Goal: Task Accomplishment & Management: Use online tool/utility

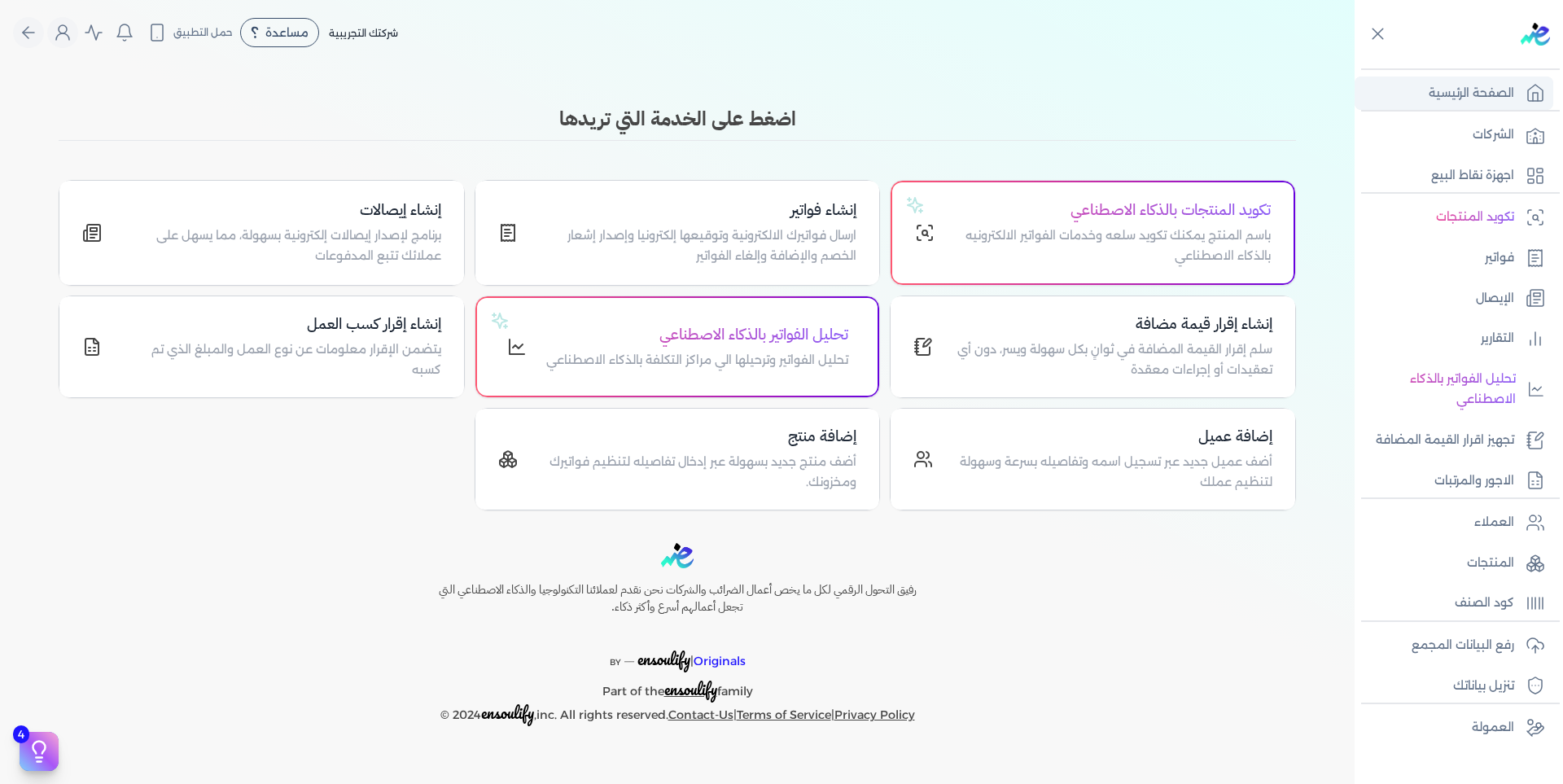
click at [1469, 94] on p "الصفحة الرئيسية" at bounding box center [1471, 94] width 85 height 21
click at [59, 31] on circle "Global" at bounding box center [63, 30] width 9 height 9
click at [161, 232] on label "تسجيل الخروج" at bounding box center [152, 237] width 196 height 32
click at [1354, 65] on input "Close" at bounding box center [1354, 65] width 0 height 0
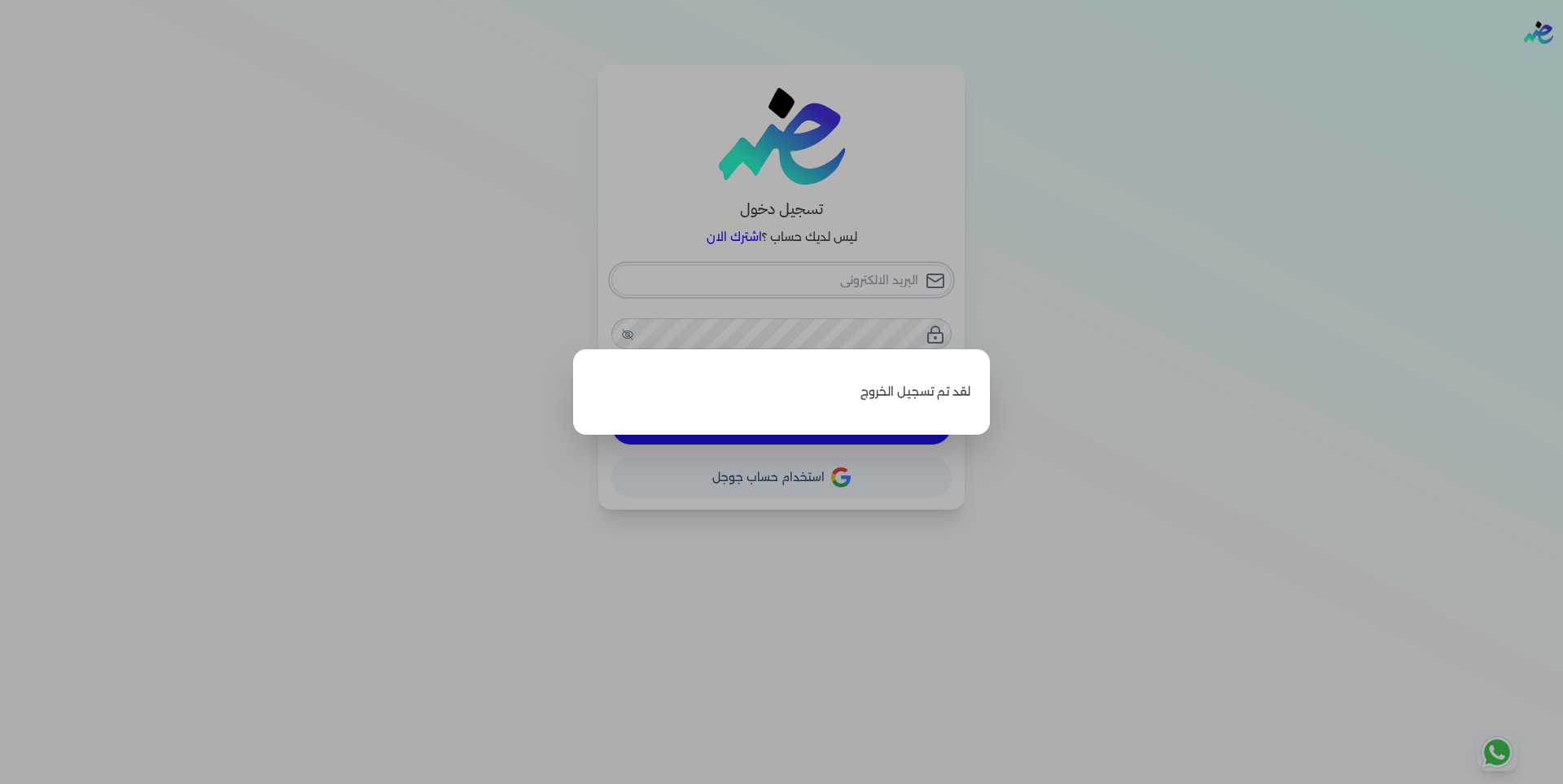
type input "[EMAIL_ADDRESS][DOMAIN_NAME]"
click at [1075, 355] on label "Close" at bounding box center [782, 392] width 1563 height 784
click at [1562, 65] on input "Close" at bounding box center [1563, 65] width 0 height 0
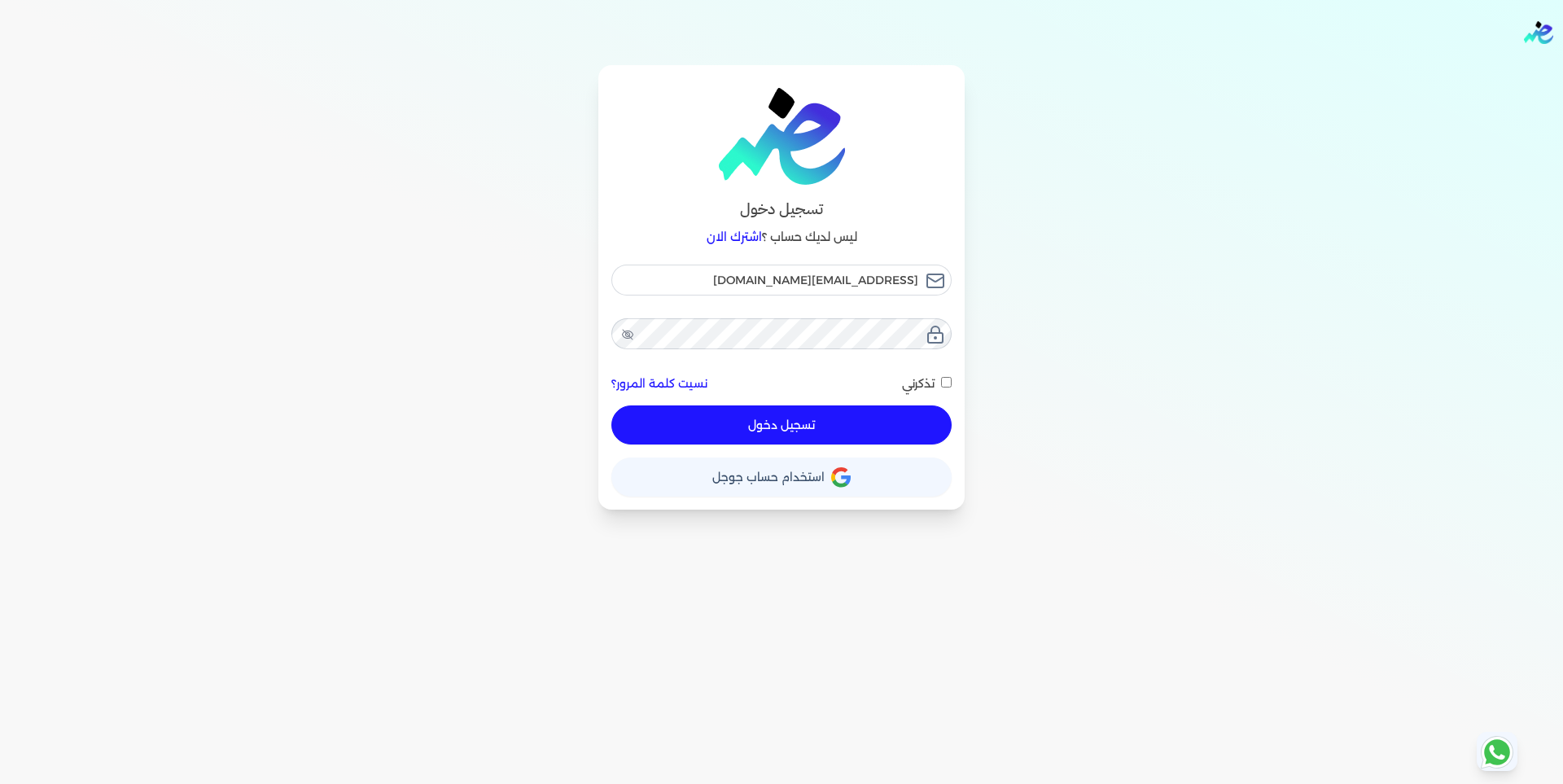
click at [839, 424] on button "تسجيل دخول" at bounding box center [782, 425] width 341 height 39
checkbox input "false"
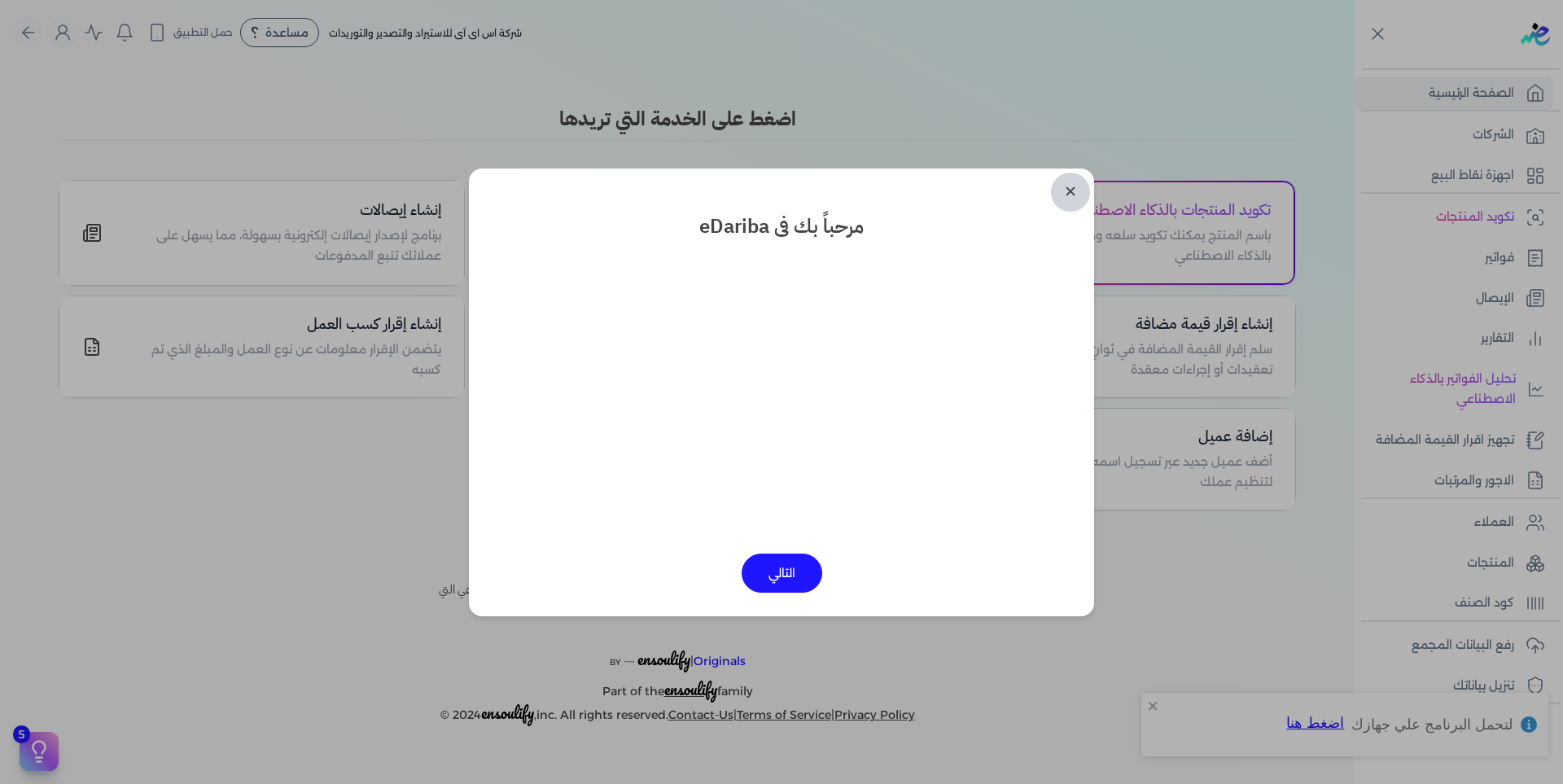
click at [1072, 198] on link "✕" at bounding box center [1070, 192] width 39 height 39
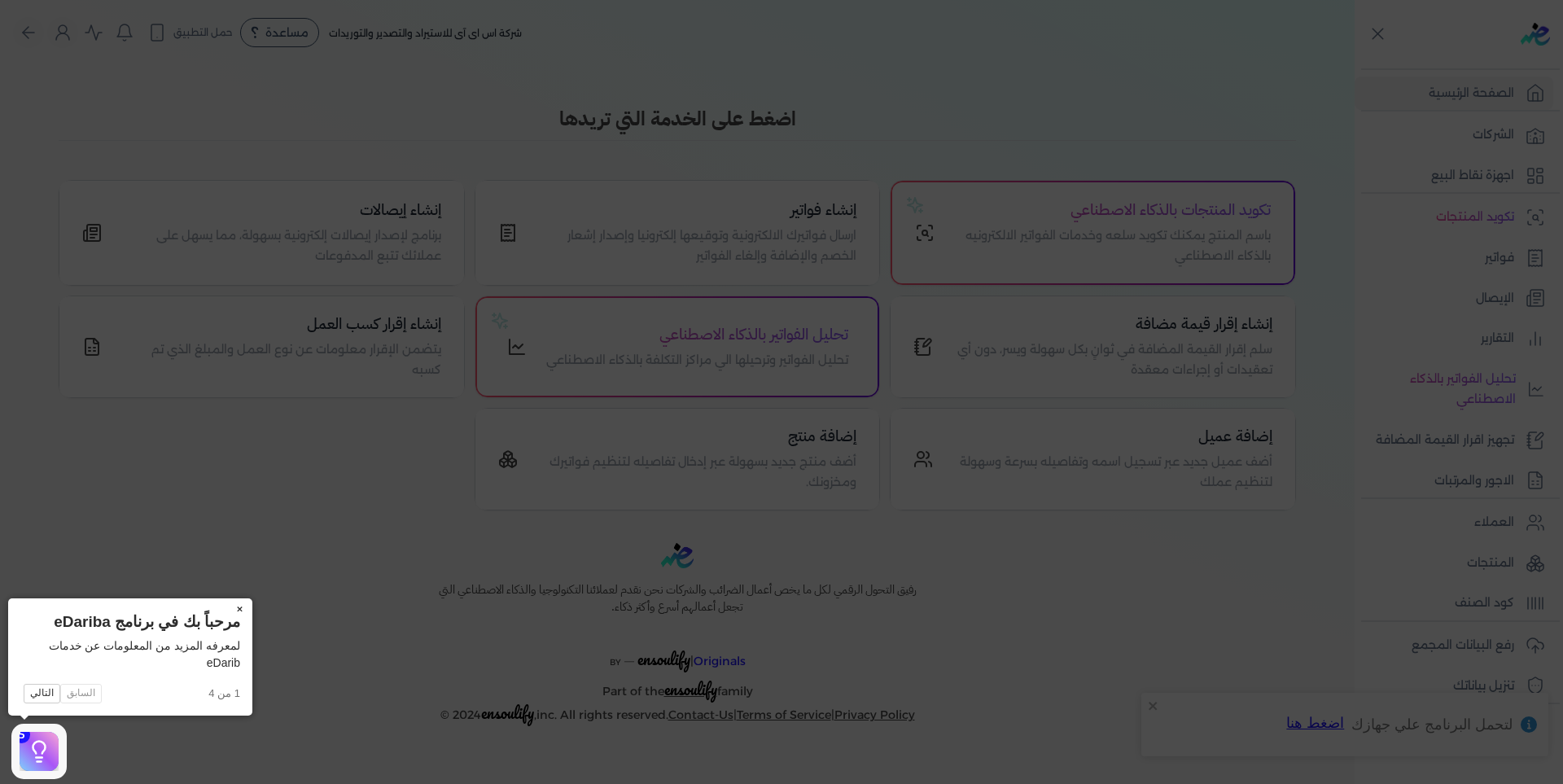
click at [238, 606] on button "×" at bounding box center [239, 609] width 26 height 23
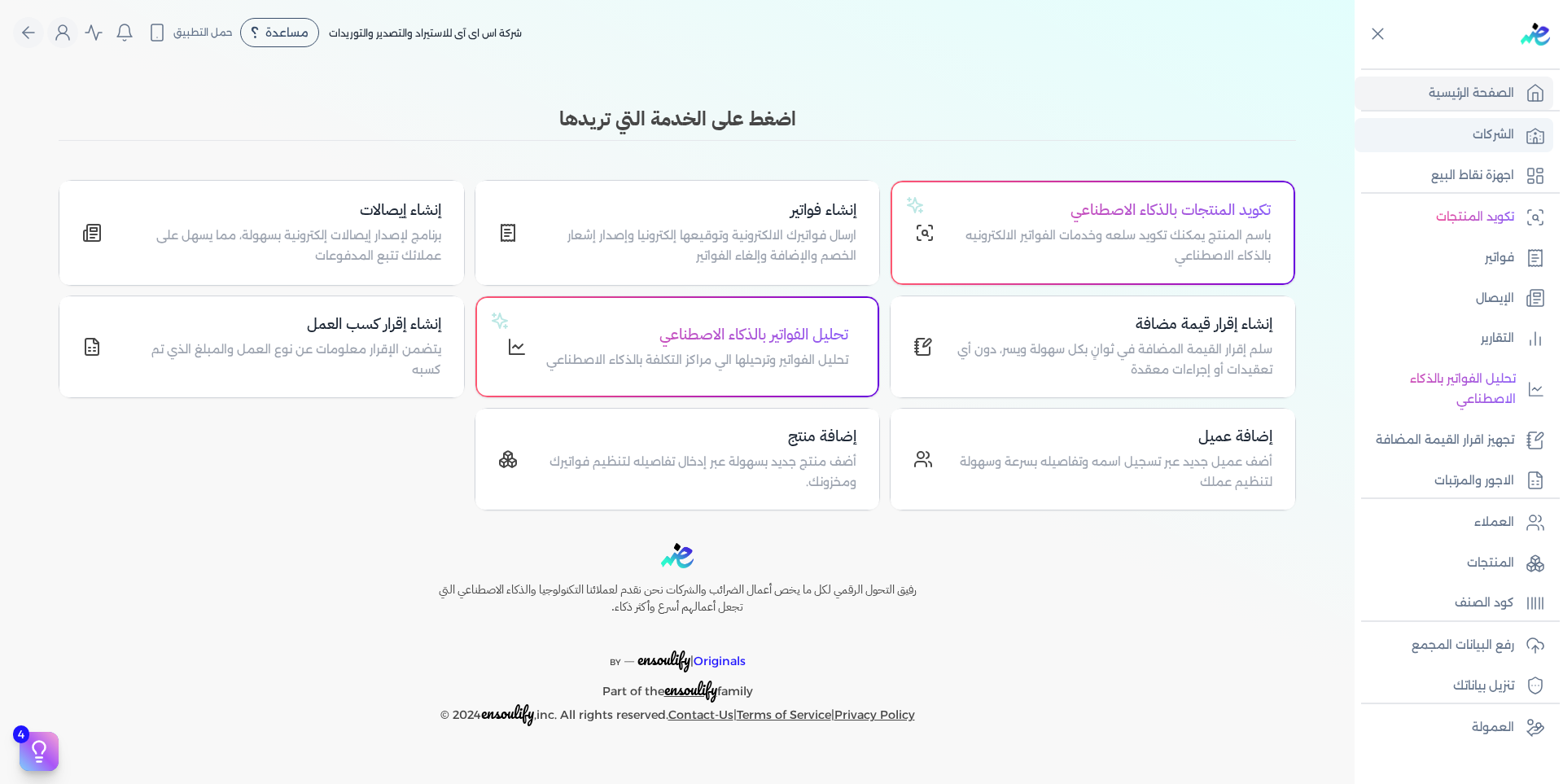
click at [1474, 139] on p "الشركات" at bounding box center [1493, 134] width 42 height 21
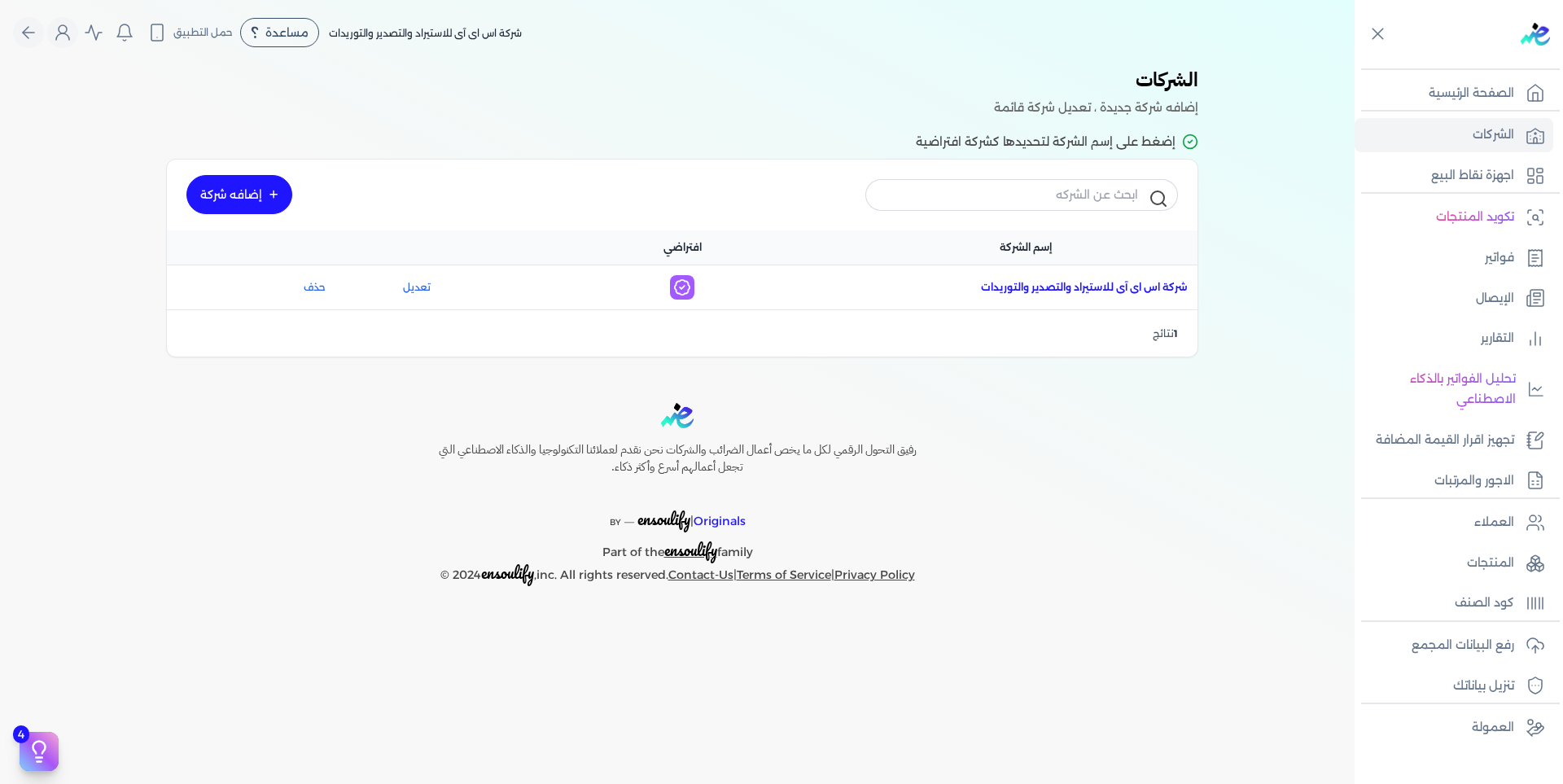
click at [1102, 284] on span "اسم الشركة : شركة اس اى آى للاستيراد والتصدير والتوريدات" at bounding box center [1084, 287] width 207 height 14
click at [1076, 438] on div "رفيق التحول الرقمي لكل ما يخص أعمال الضرائب والشركات نحن نقدم لعملائنا التكنولو…" at bounding box center [677, 494] width 1354 height 183
click at [66, 39] on icon "Global" at bounding box center [62, 32] width 20 height 20
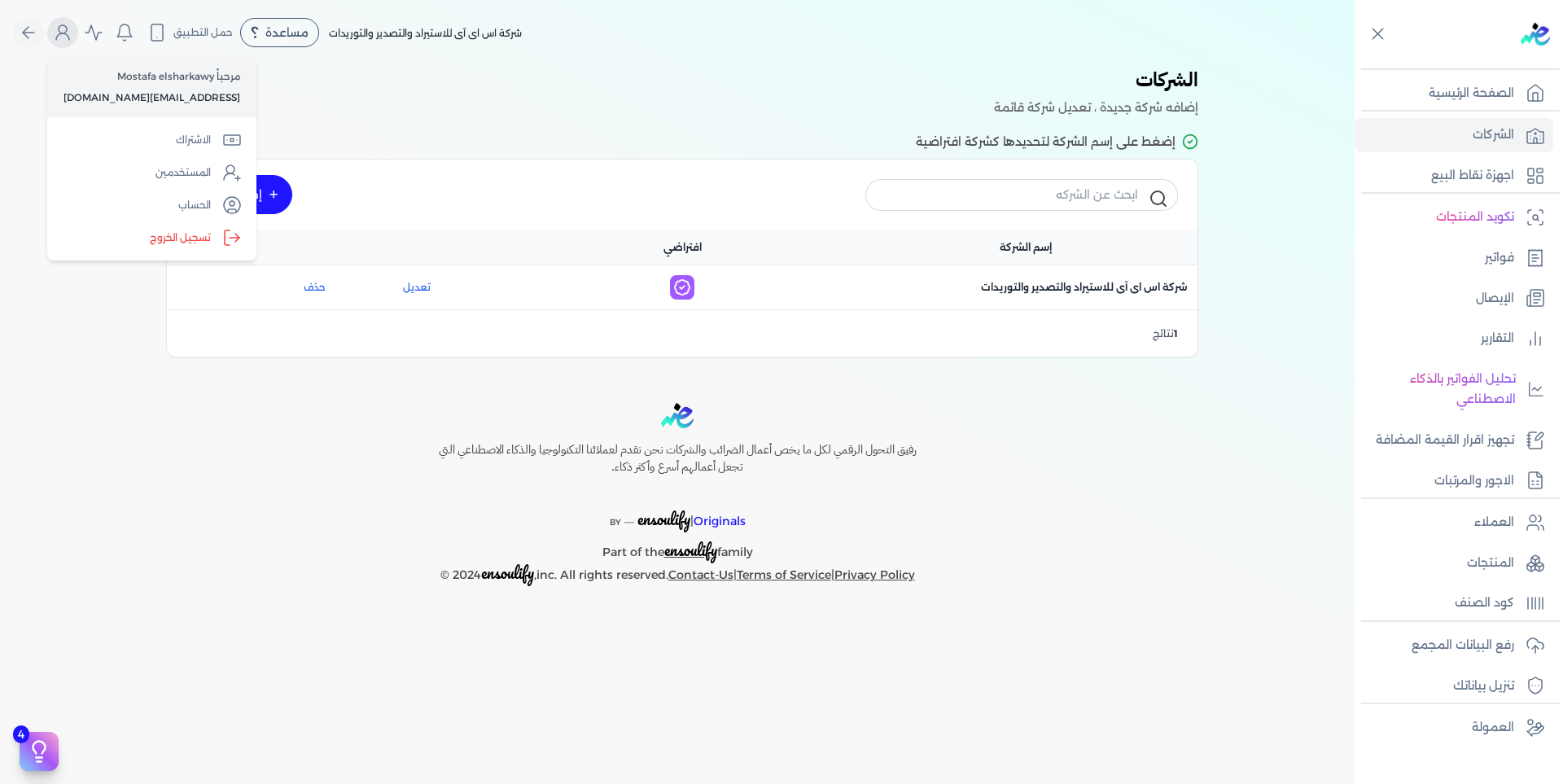
click at [66, 39] on icon "Global" at bounding box center [62, 32] width 20 height 20
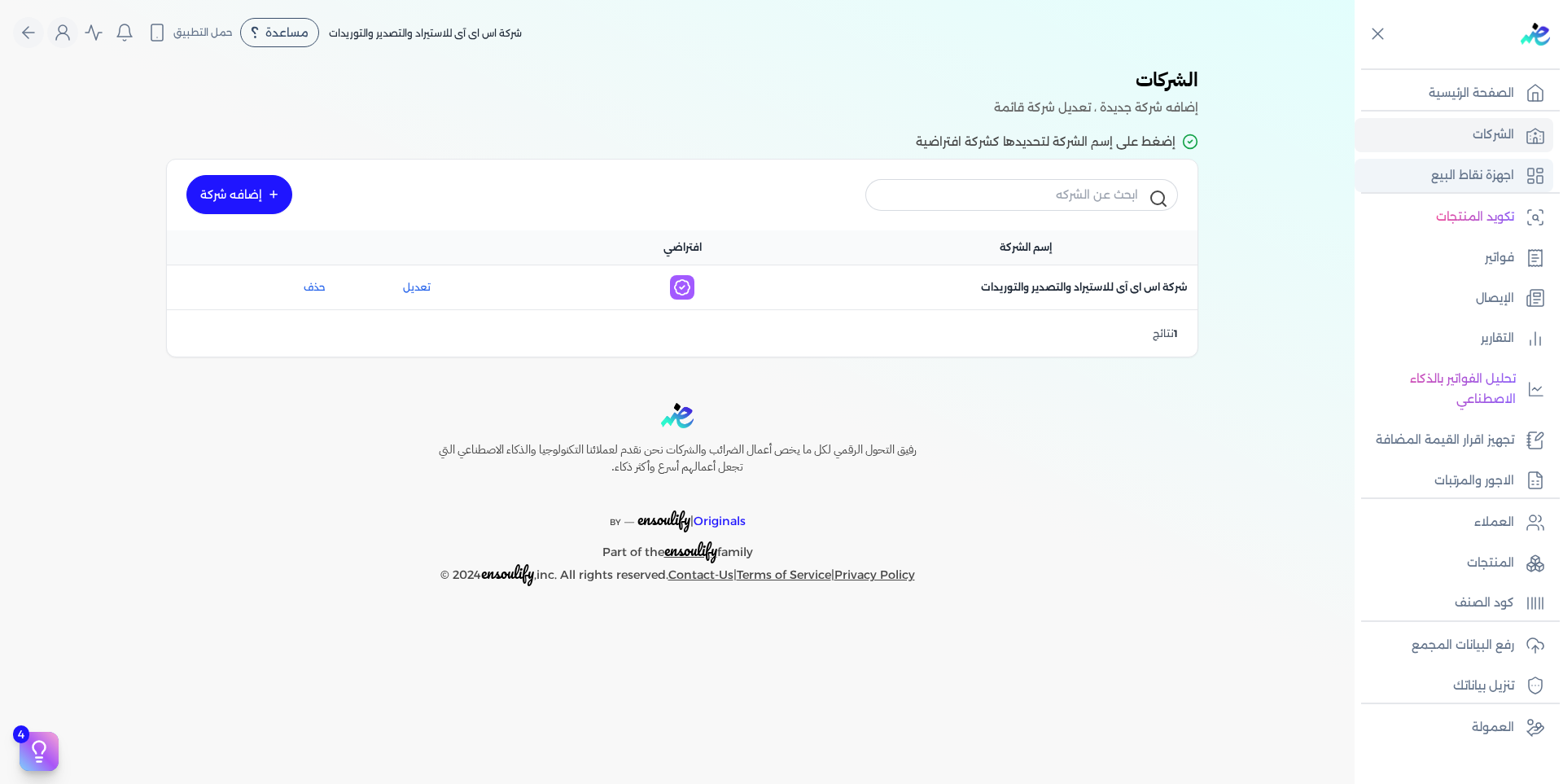
click at [1487, 169] on p "اجهزة نقاط البيع" at bounding box center [1473, 175] width 83 height 21
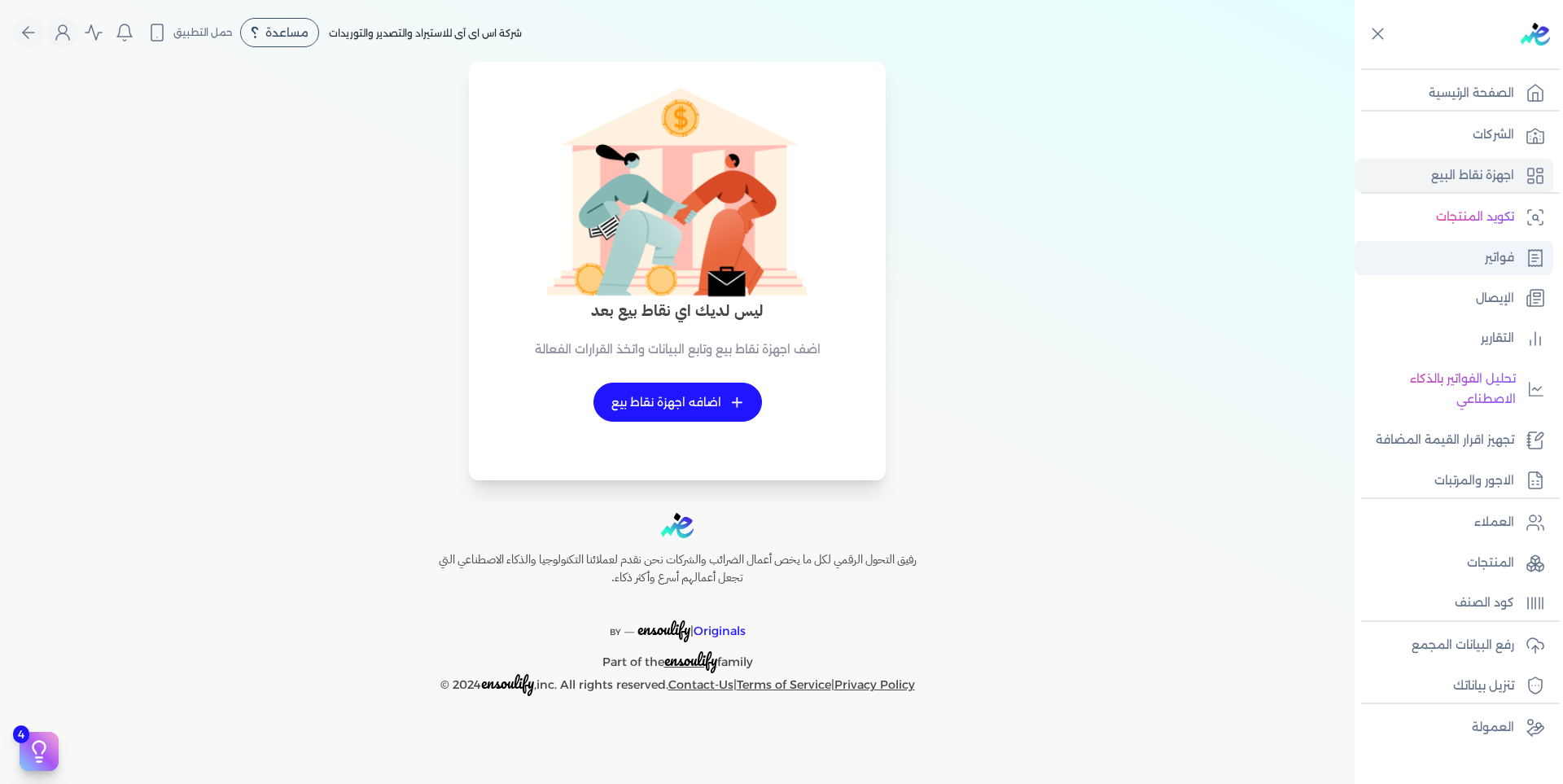
click at [1497, 250] on p "فواتير" at bounding box center [1499, 258] width 29 height 21
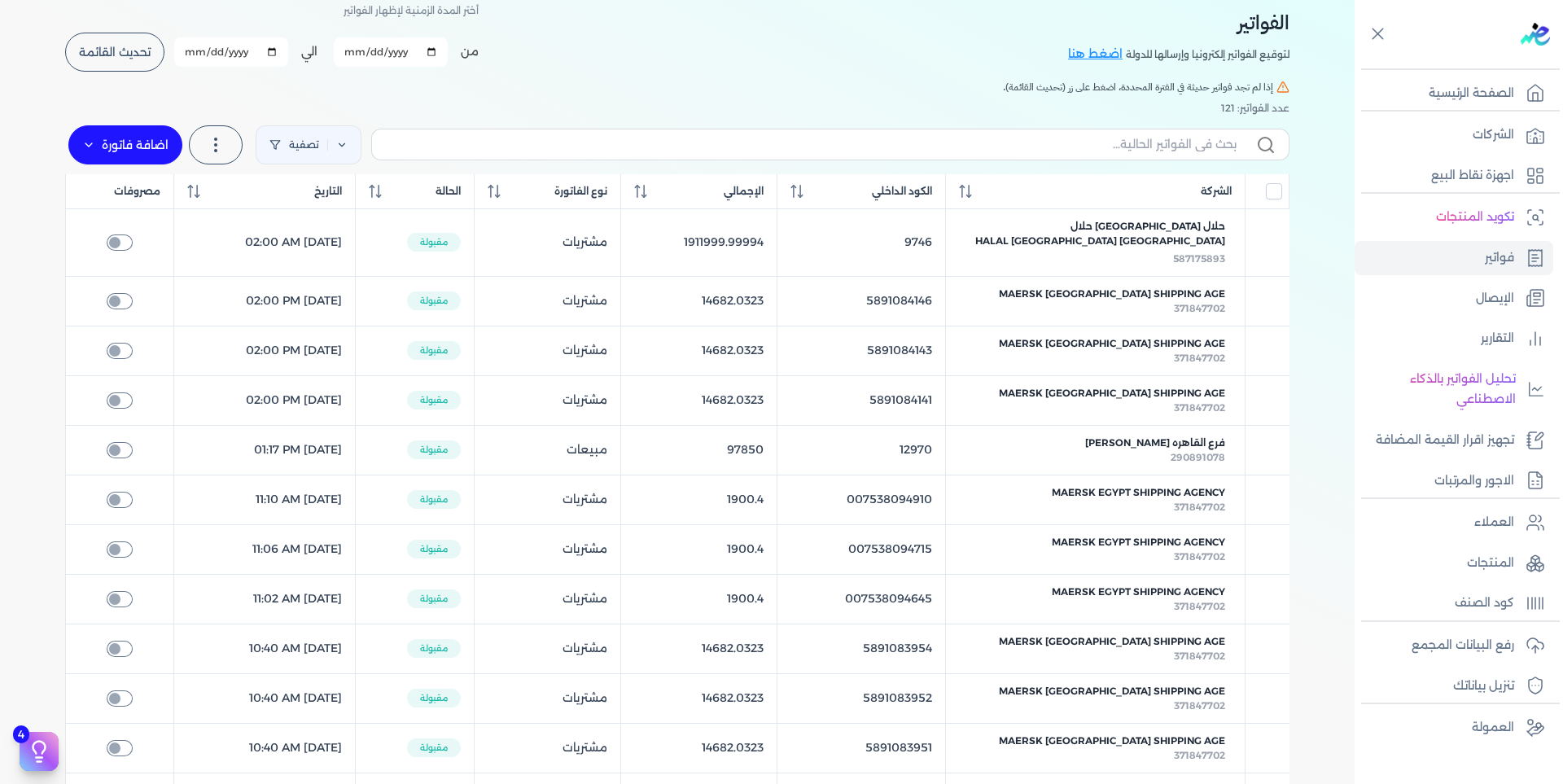
scroll to position [163, 0]
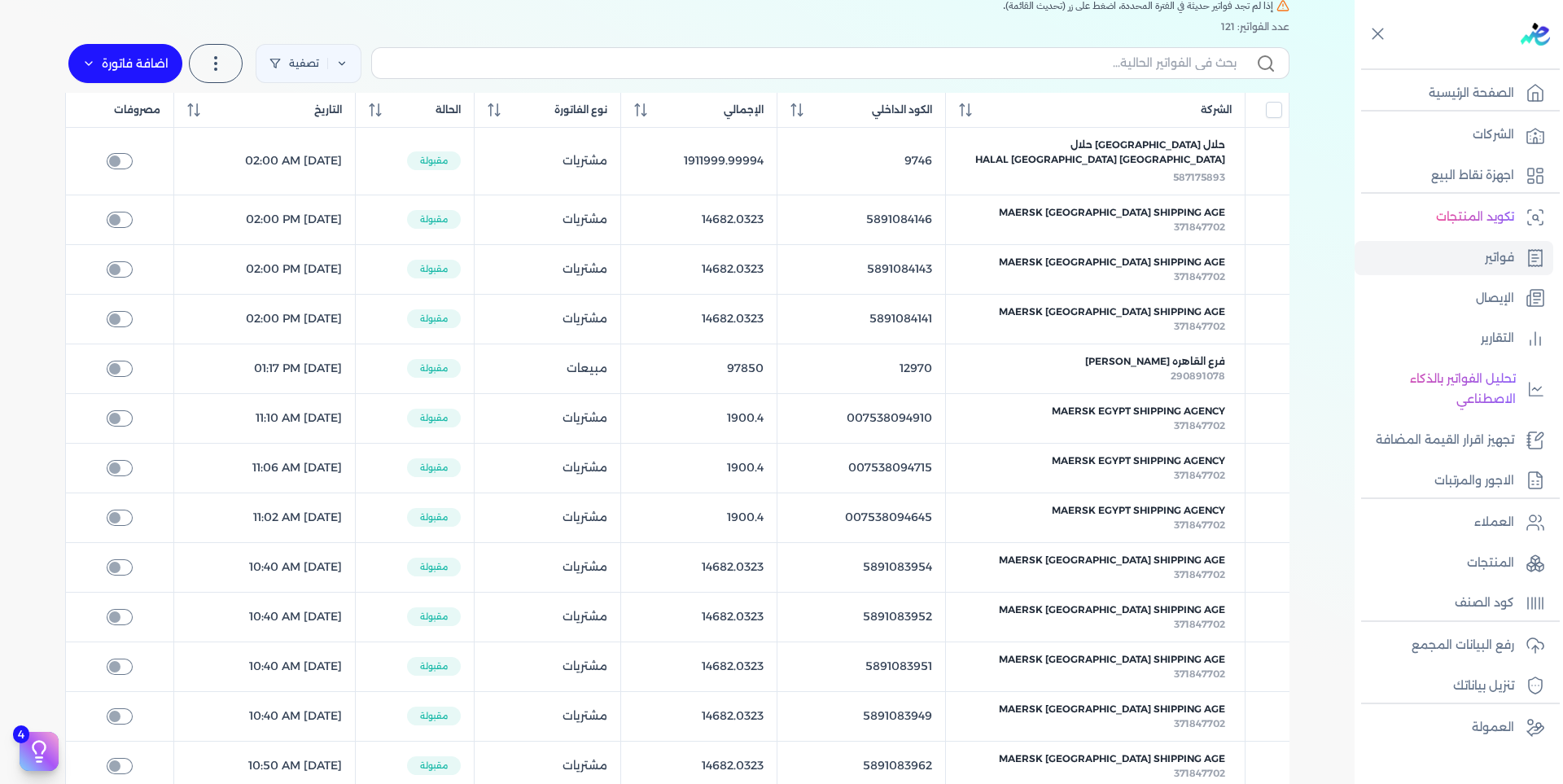
click at [279, 300] on table "الشركة الكود الداخلي الإجمالي نوع الفاتورة الحالة التاريخ مصروفات حلال [GEOGRAP…" at bounding box center [677, 615] width 1224 height 1046
click at [284, 300] on table "الشركة الكود الداخلي الإجمالي نوع الفاتورة الحالة التاريخ مصروفات حلال [GEOGRAP…" at bounding box center [677, 615] width 1224 height 1046
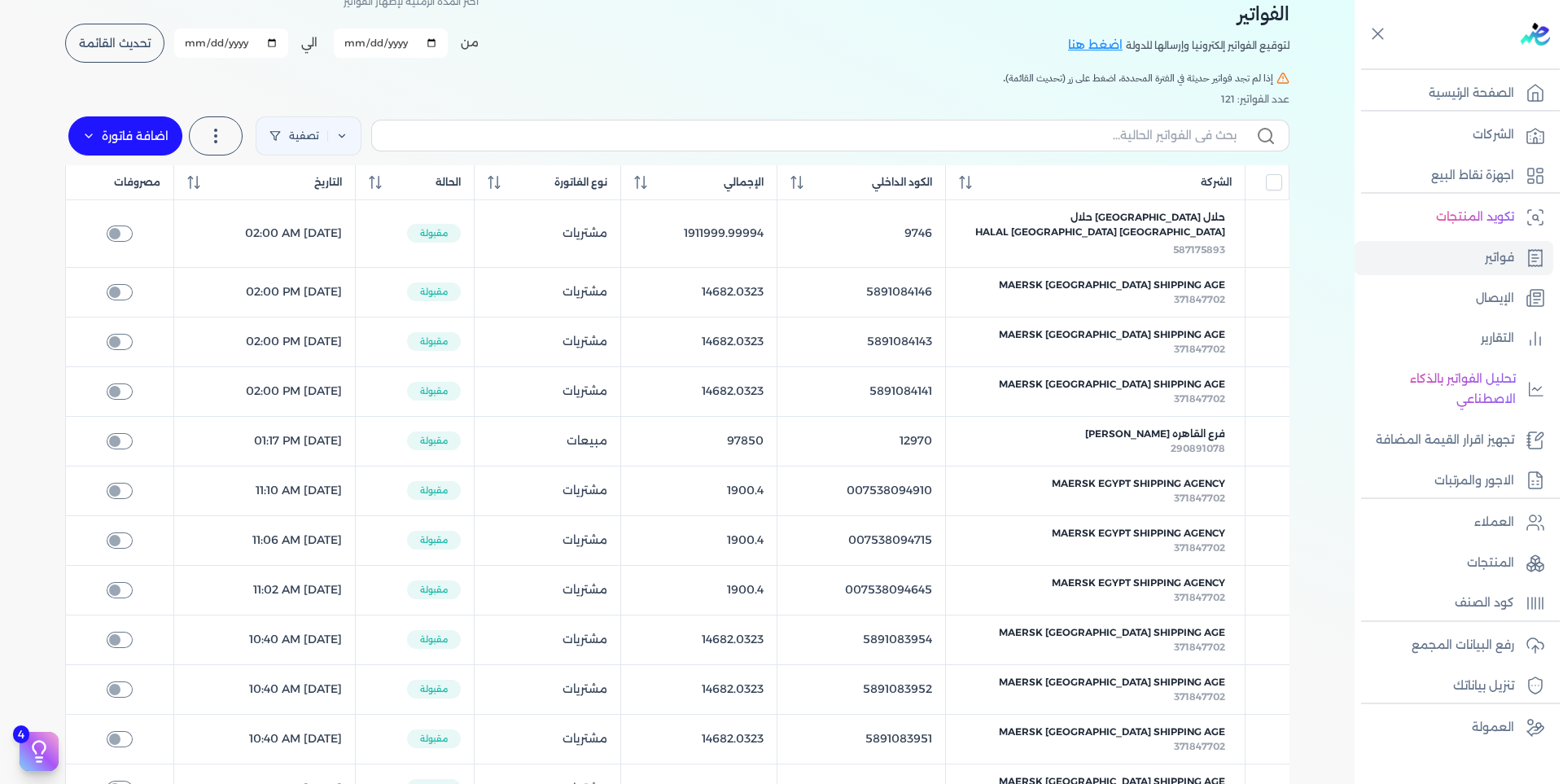
scroll to position [61, 0]
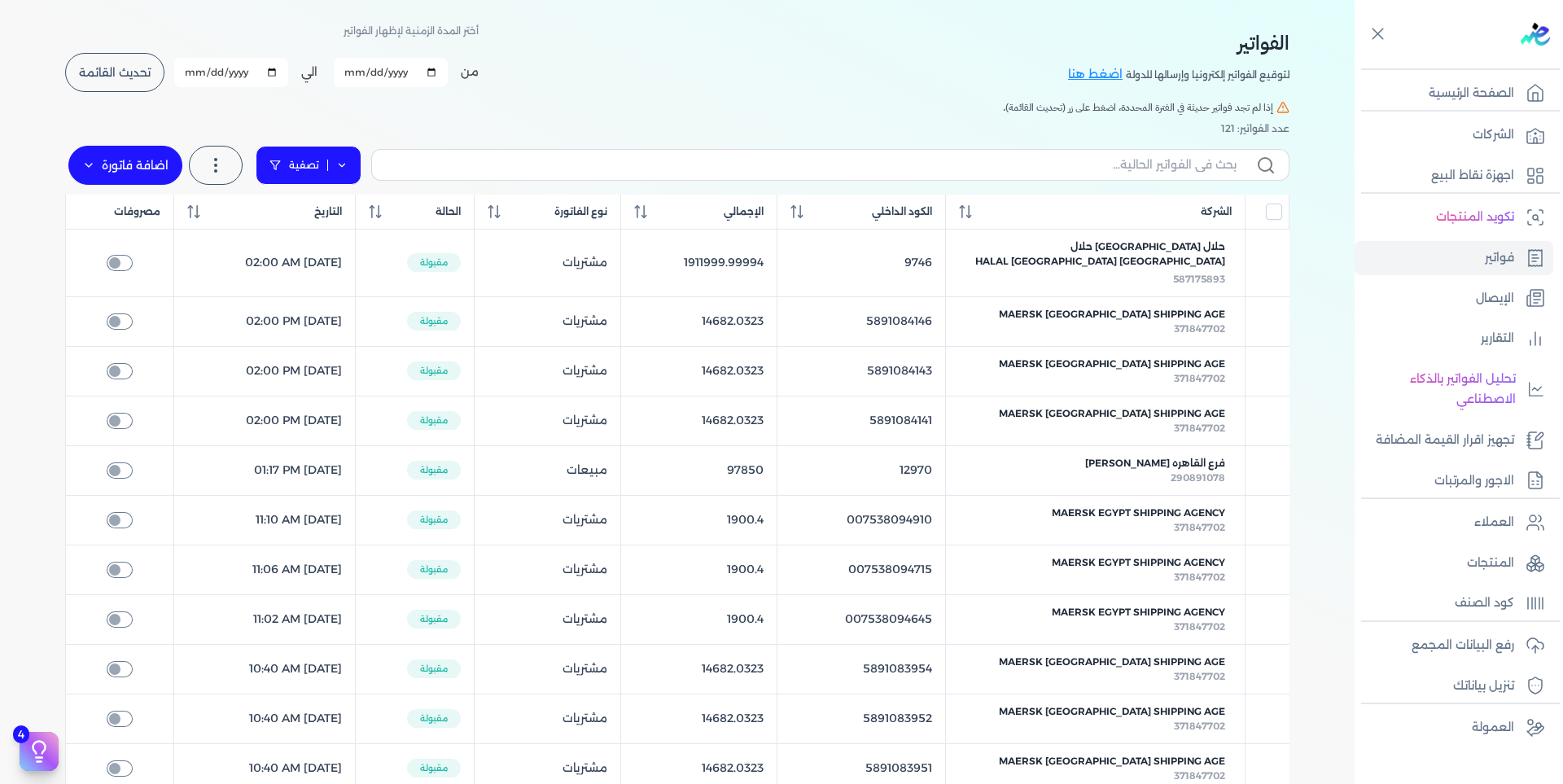
click at [347, 163] on icon at bounding box center [341, 164] width 11 height 11
click at [281, 163] on icon at bounding box center [274, 164] width 11 height 11
click at [379, 100] on h5 "إذا لم تجد فواتير حديثة في الفترة المحددة، اضغط على زر (تحديث القائمة)." at bounding box center [677, 107] width 1224 height 14
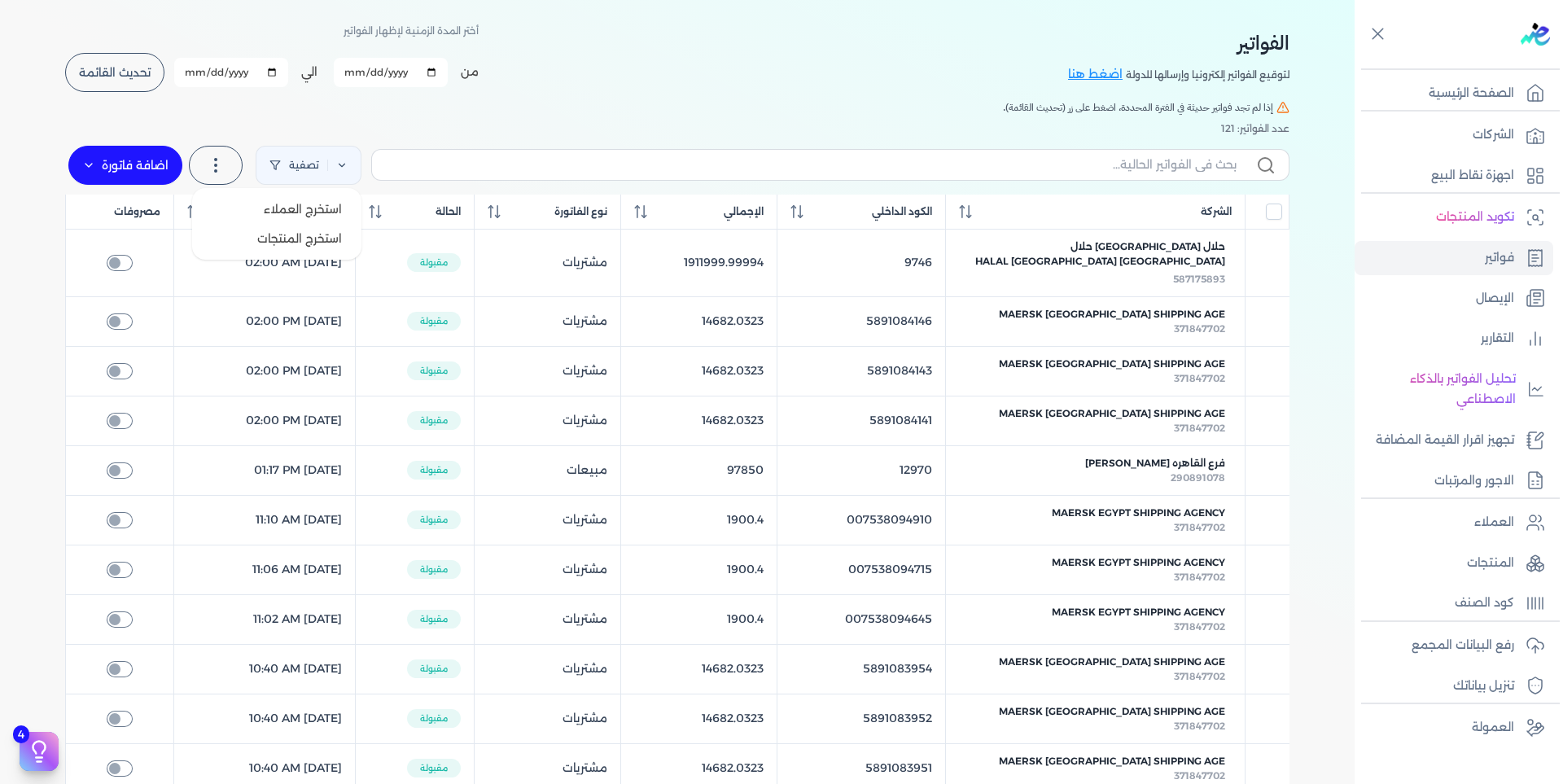
click at [202, 161] on label at bounding box center [215, 165] width 54 height 39
click at [206, 160] on label at bounding box center [215, 165] width 54 height 39
click at [281, 203] on span "استخرج العملاء" at bounding box center [303, 209] width 78 height 16
click at [289, 207] on span "استخرج العملاء" at bounding box center [303, 209] width 78 height 16
click at [537, 108] on h5 "إذا لم تجد فواتير حديثة في الفترة المحددة، اضغط على زر (تحديث القائمة)." at bounding box center [677, 107] width 1224 height 14
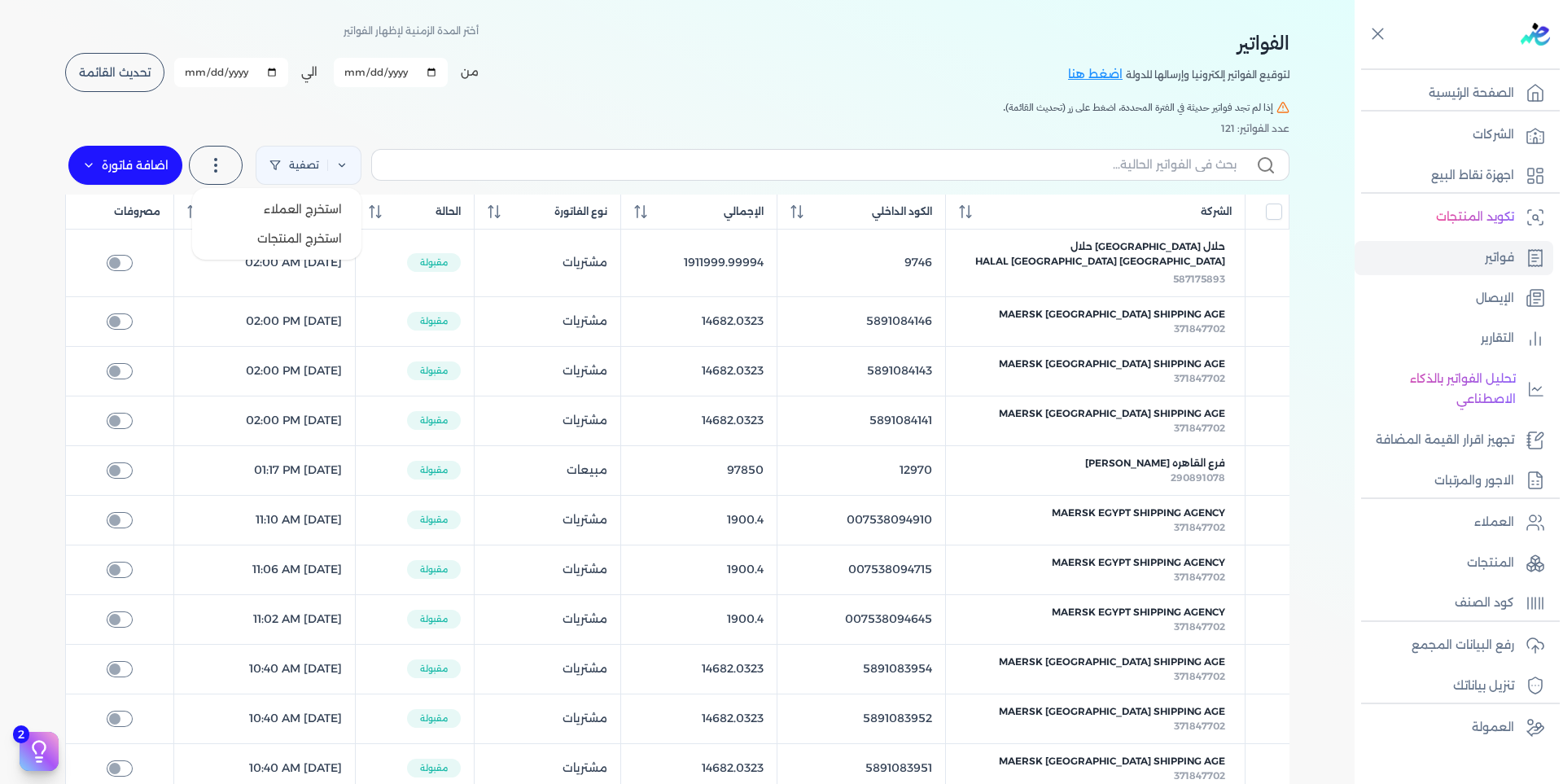
click at [220, 173] on icon at bounding box center [215, 165] width 20 height 20
click at [318, 203] on span "استخرج العملاء" at bounding box center [303, 209] width 78 height 16
click at [301, 207] on span "استخرج العملاء" at bounding box center [303, 209] width 78 height 16
click at [290, 207] on span "استخرج العملاء" at bounding box center [303, 209] width 78 height 16
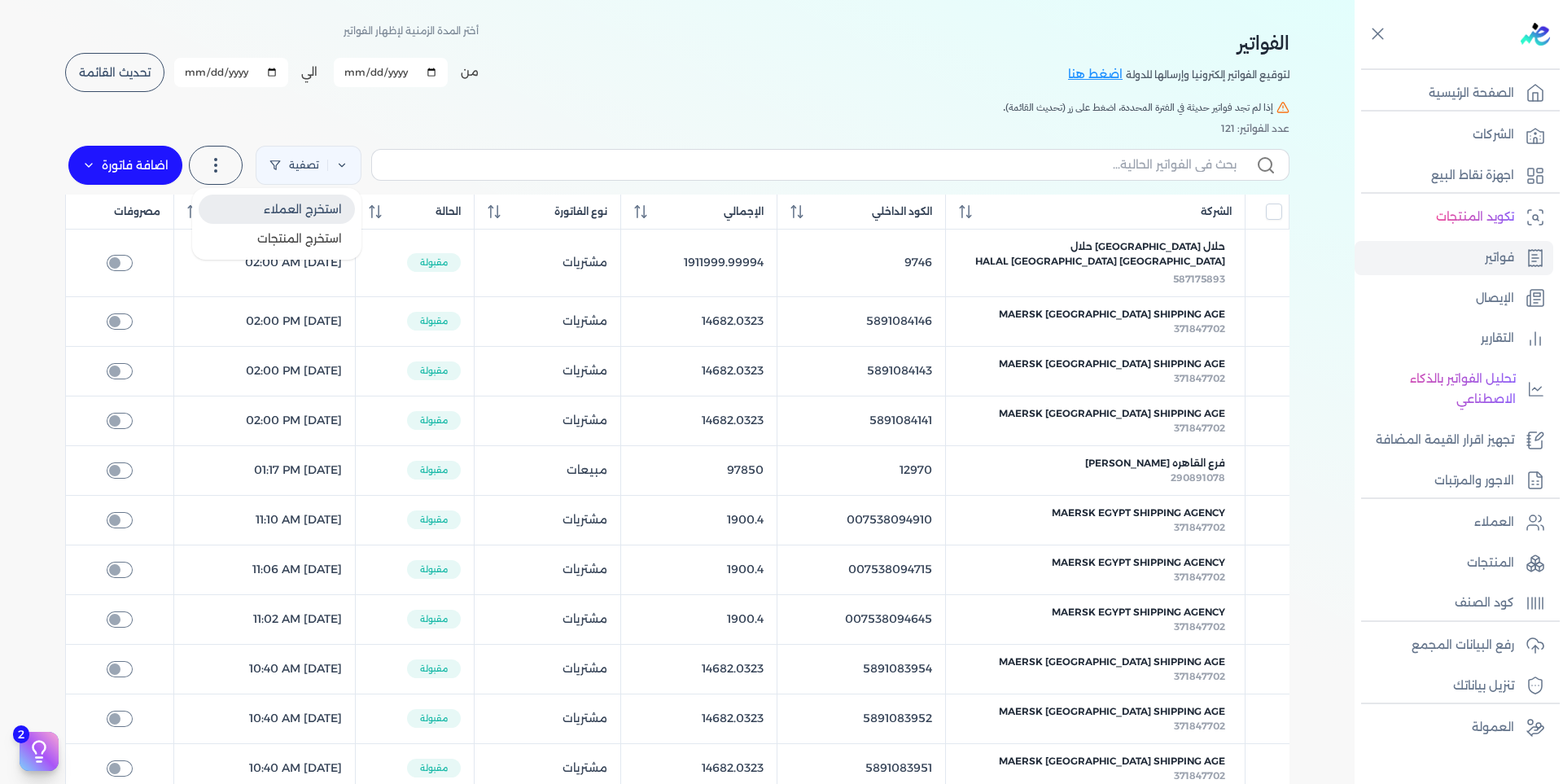
click at [290, 207] on span "استخرج العملاء" at bounding box center [303, 209] width 78 height 16
click at [601, 83] on div "الفواتير لتوقيع الفواتير إلكترونيا وإرسالها للدولة اضغط هنا أختر المدة الزمنية …" at bounding box center [677, 57] width 1224 height 73
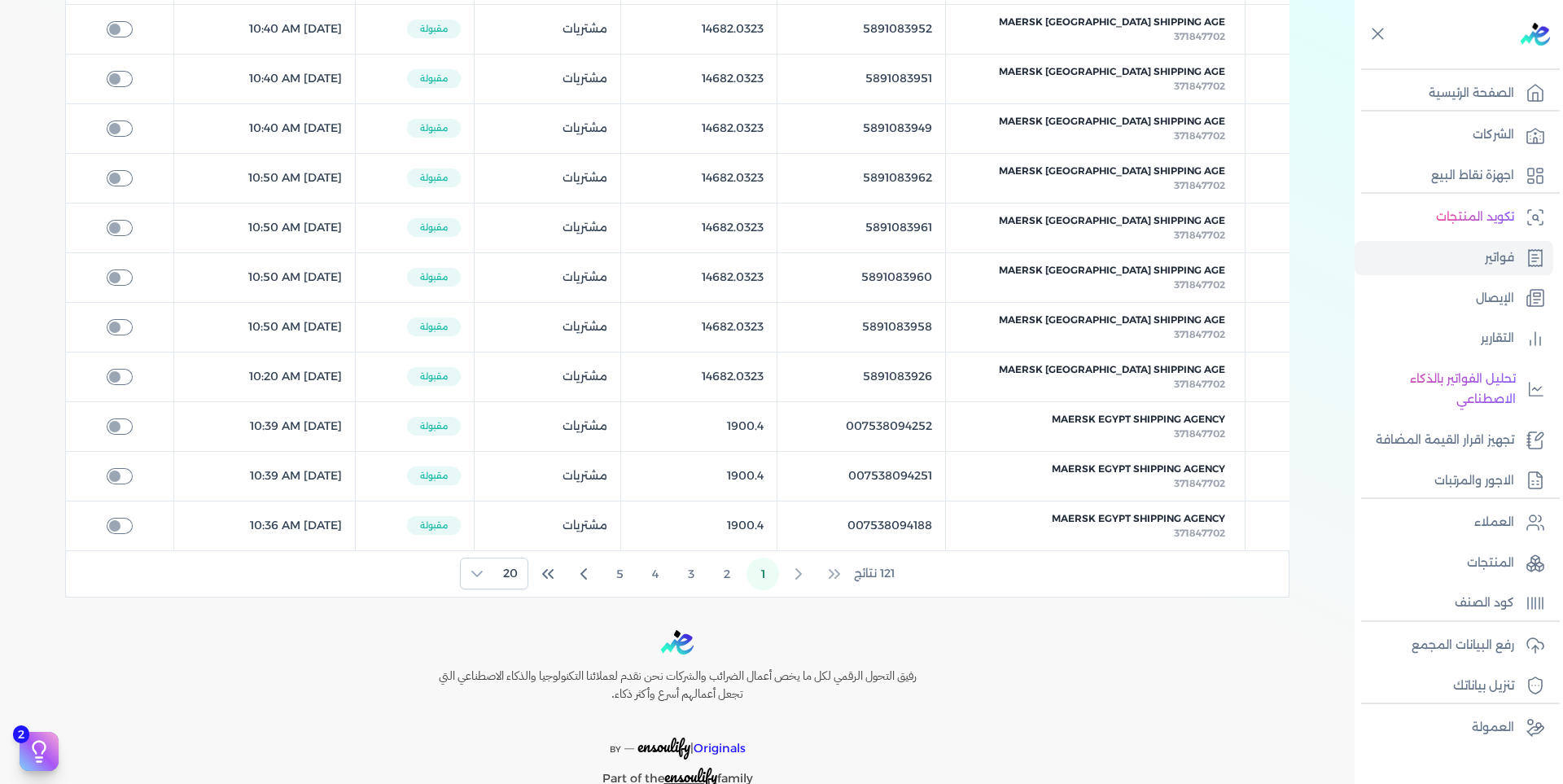
scroll to position [793, 0]
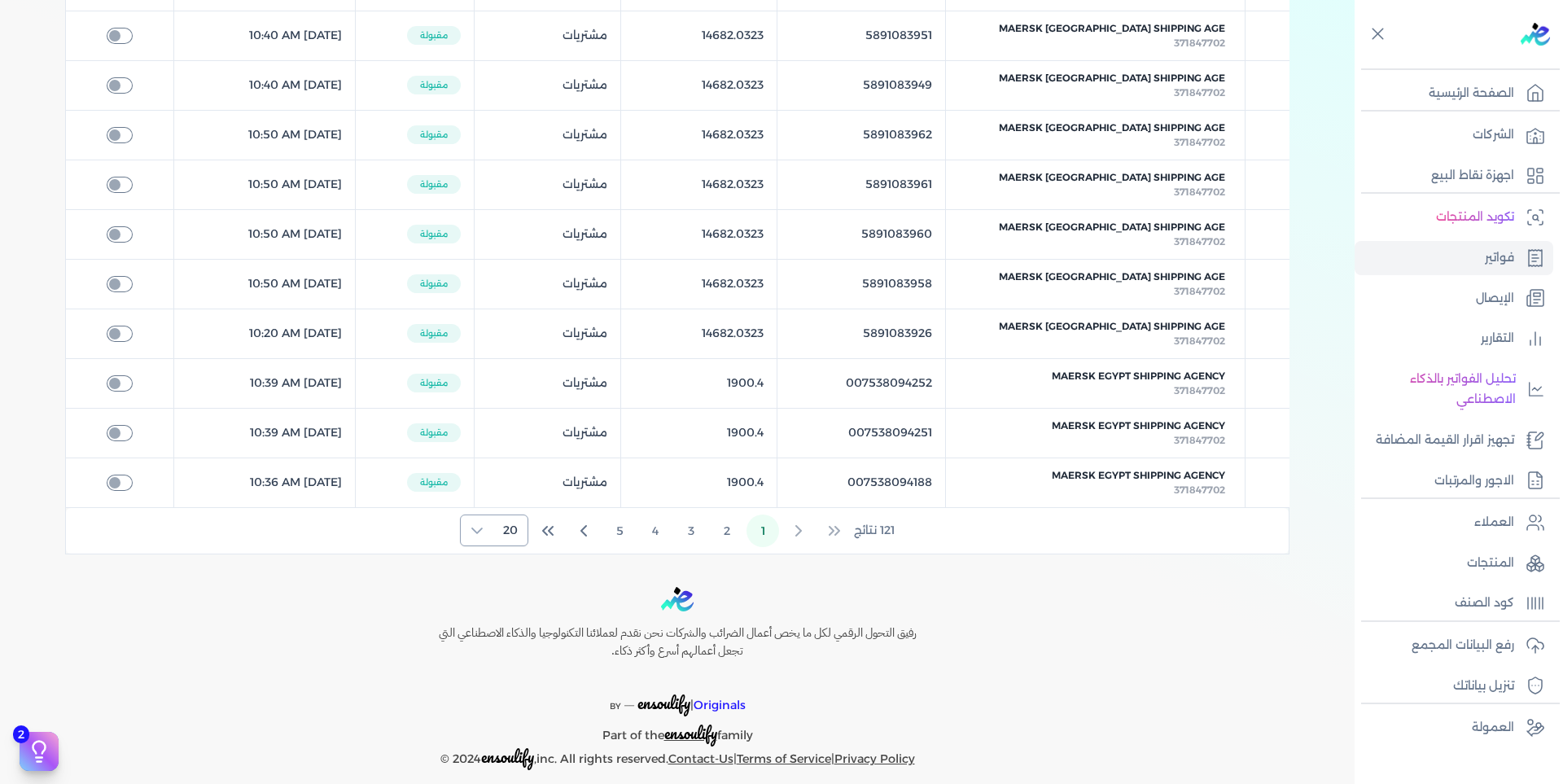
click at [483, 524] on icon at bounding box center [477, 530] width 13 height 13
click at [501, 610] on span "100" at bounding box center [507, 612] width 20 height 17
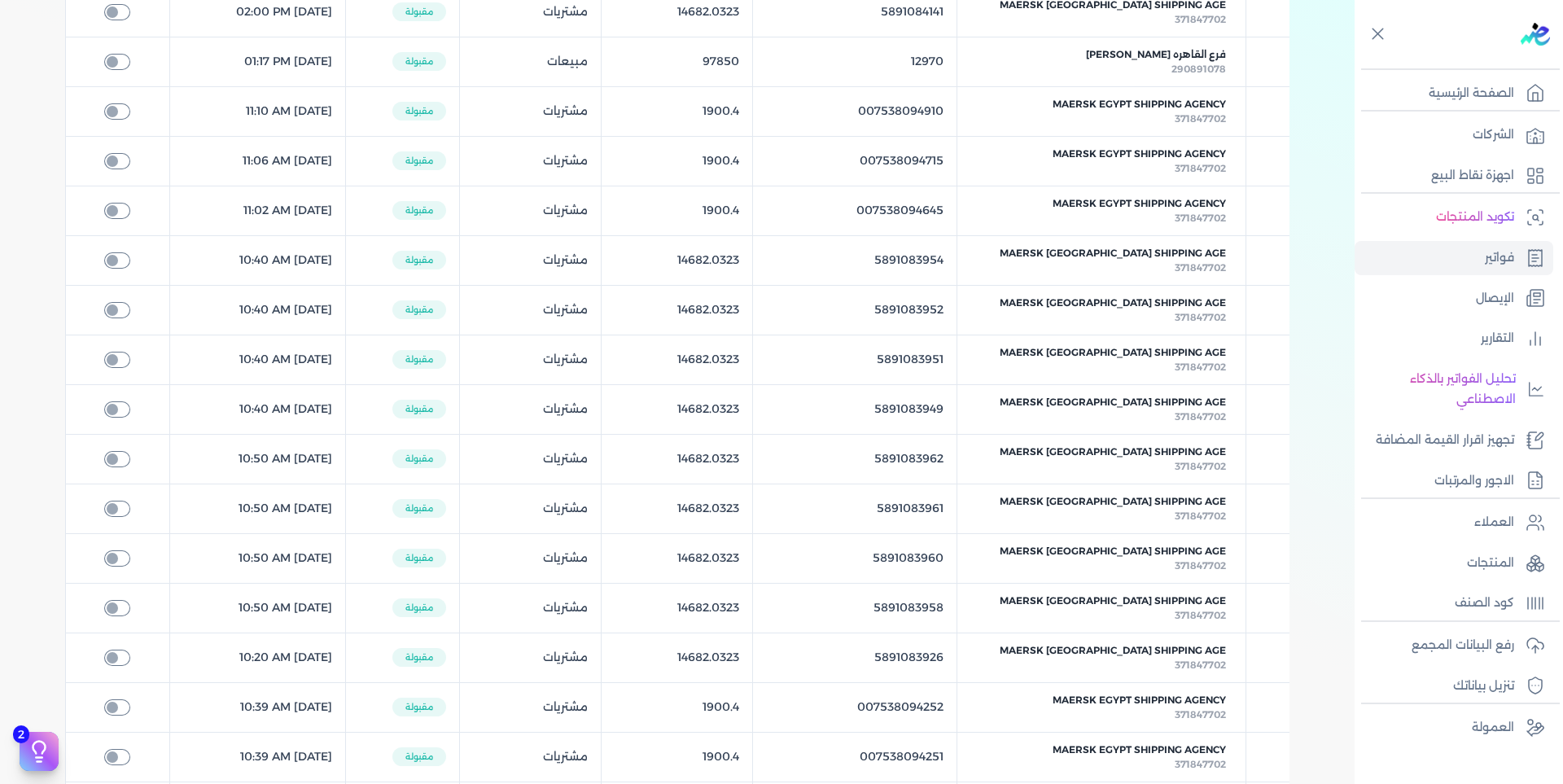
scroll to position [0, 0]
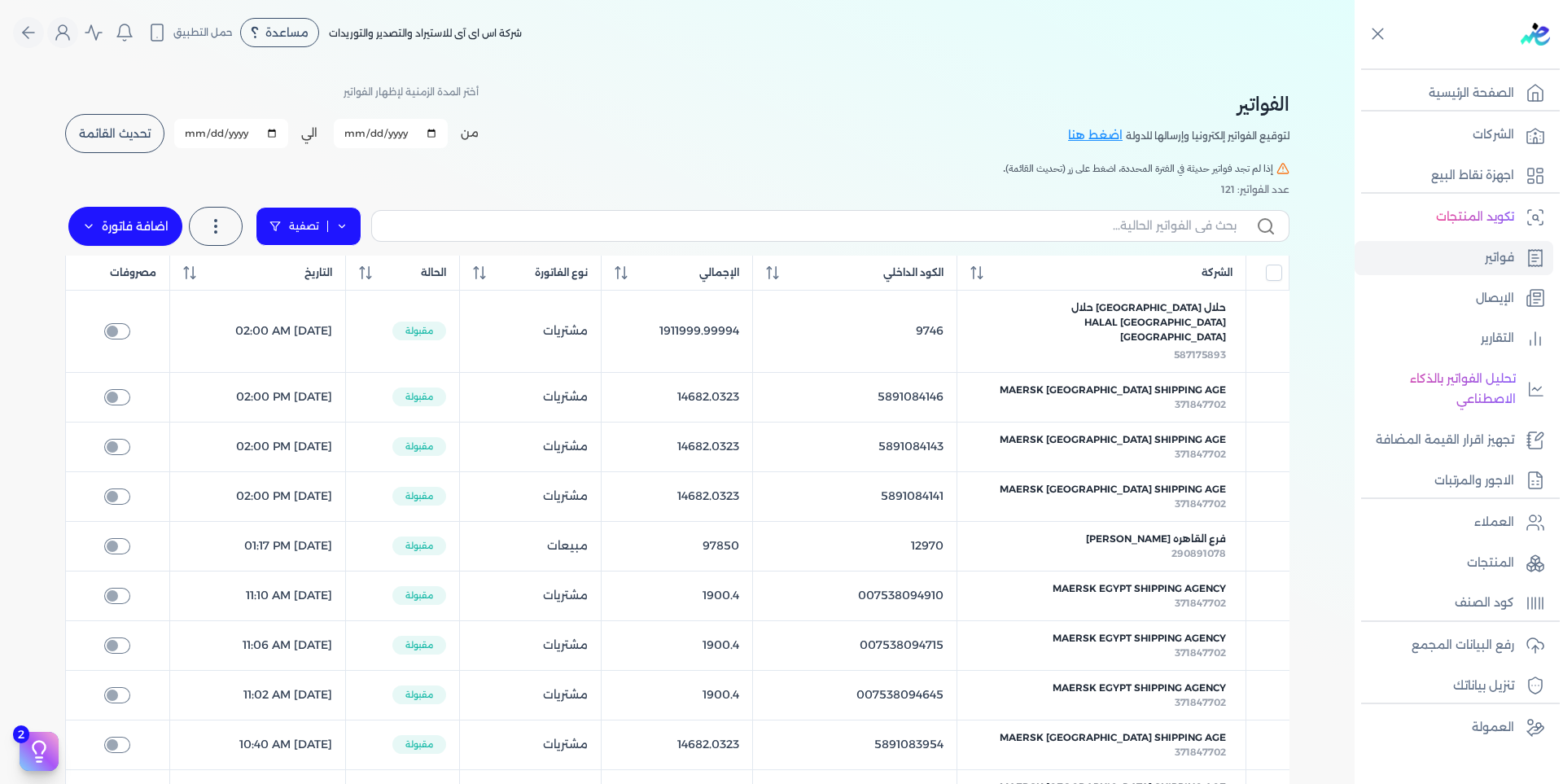
click at [343, 224] on icon at bounding box center [341, 226] width 11 height 11
click at [354, 222] on link "تصفية" at bounding box center [308, 226] width 106 height 39
click at [279, 226] on polygon at bounding box center [274, 226] width 9 height 9
click at [344, 221] on icon at bounding box center [341, 226] width 11 height 11
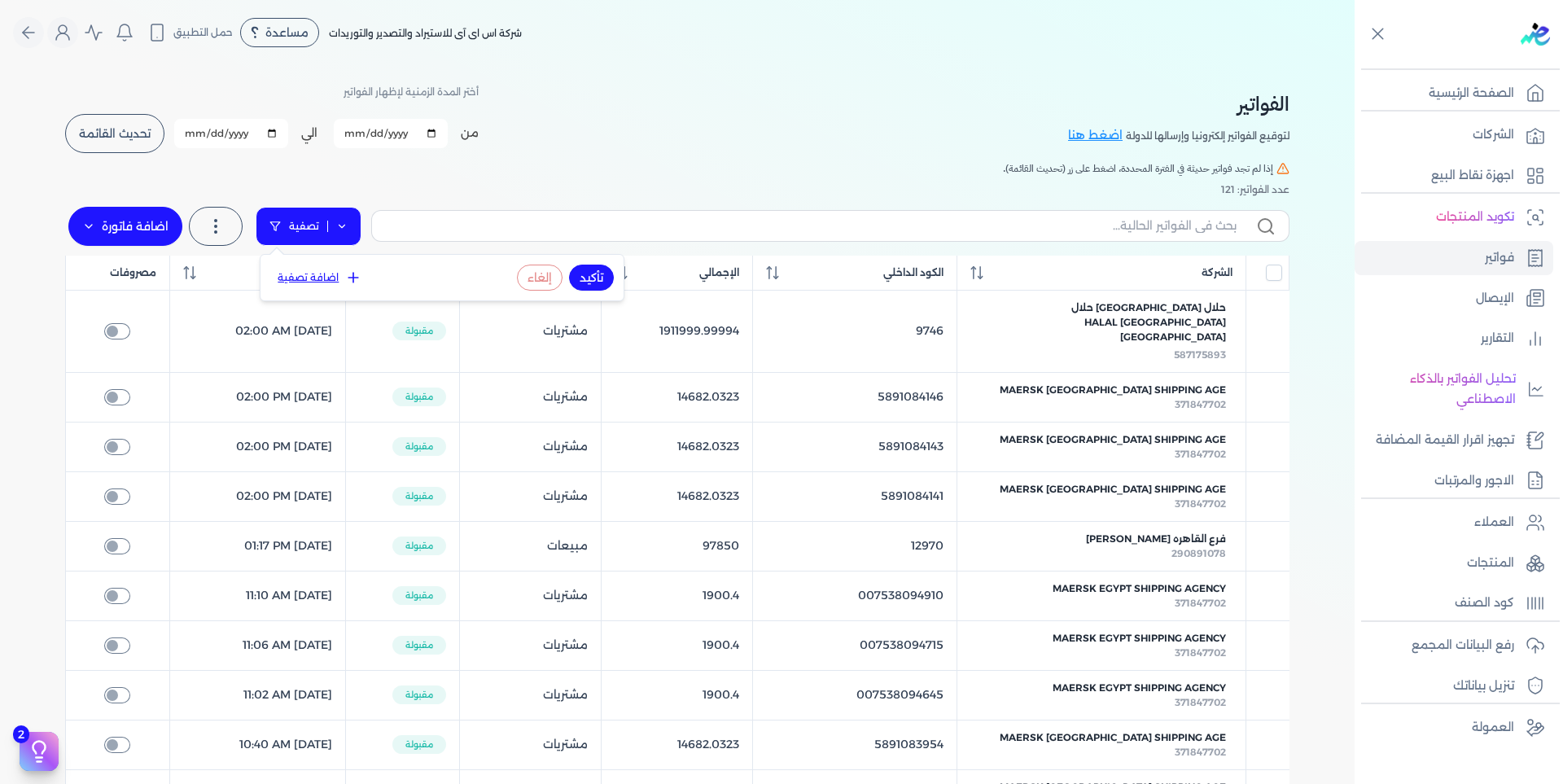
click at [344, 221] on icon at bounding box center [341, 226] width 11 height 11
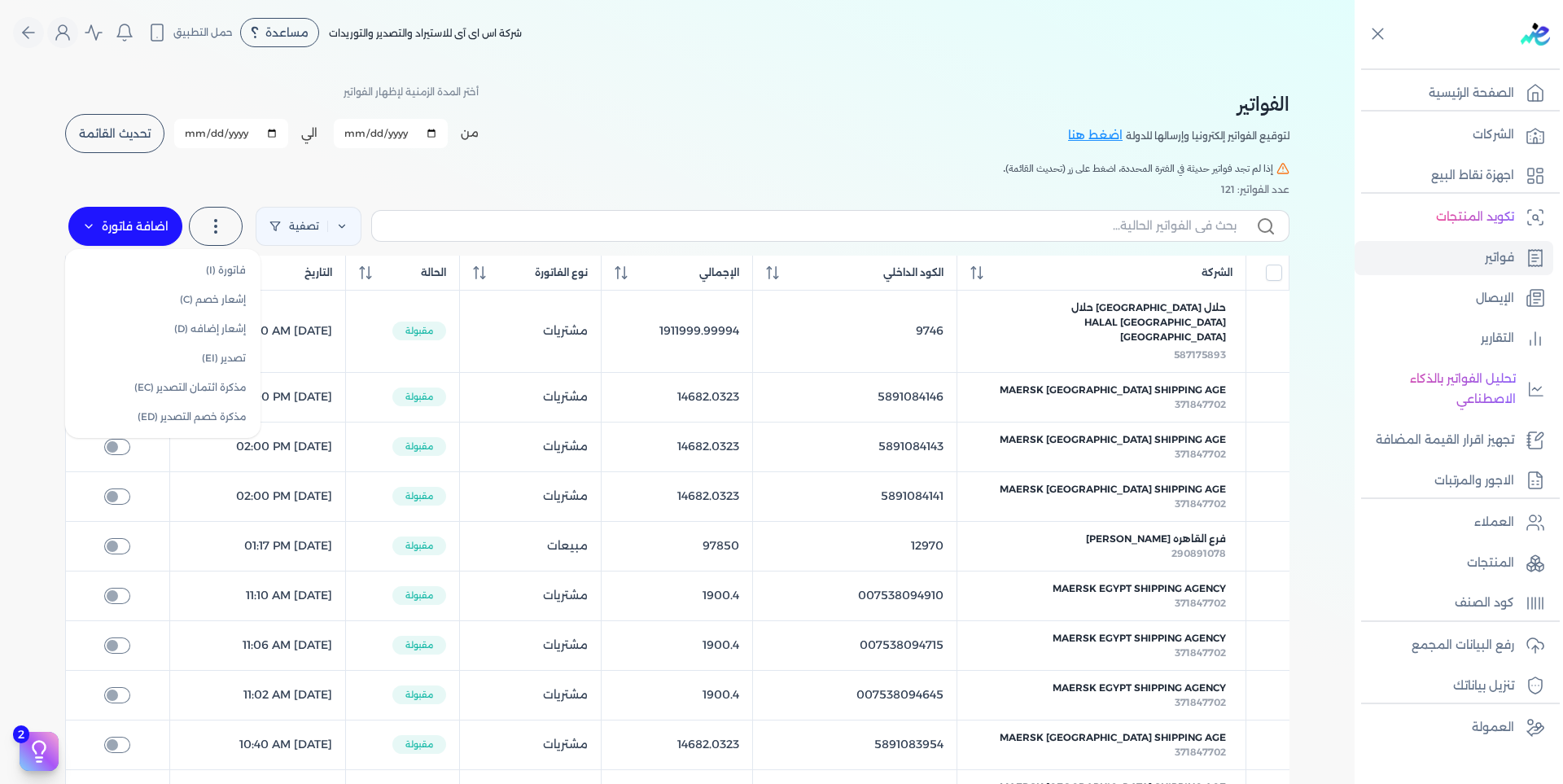
click at [95, 223] on icon at bounding box center [89, 226] width 13 height 13
click at [142, 134] on span "تحديث القائمة" at bounding box center [115, 133] width 72 height 11
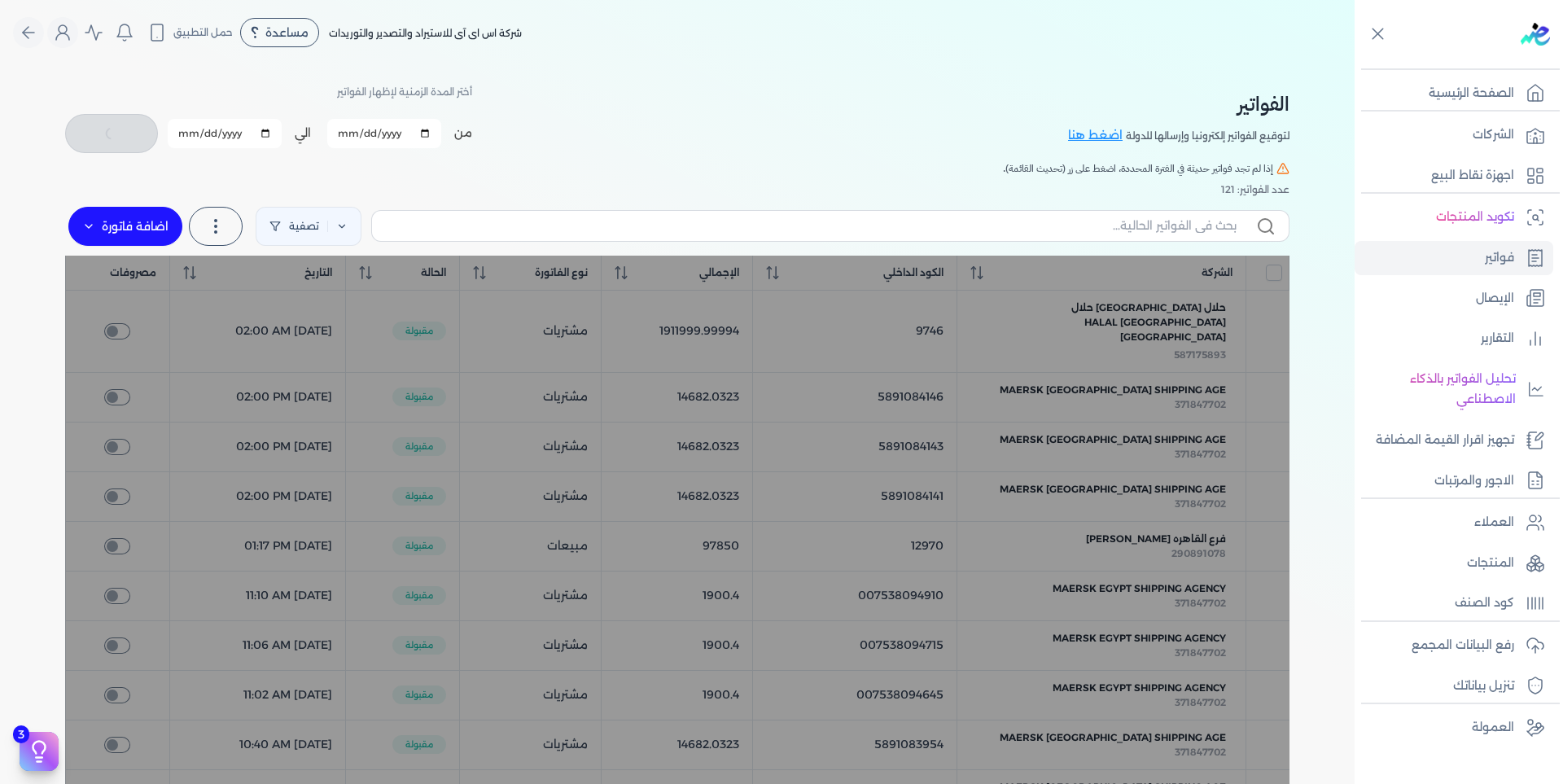
checkbox input "false"
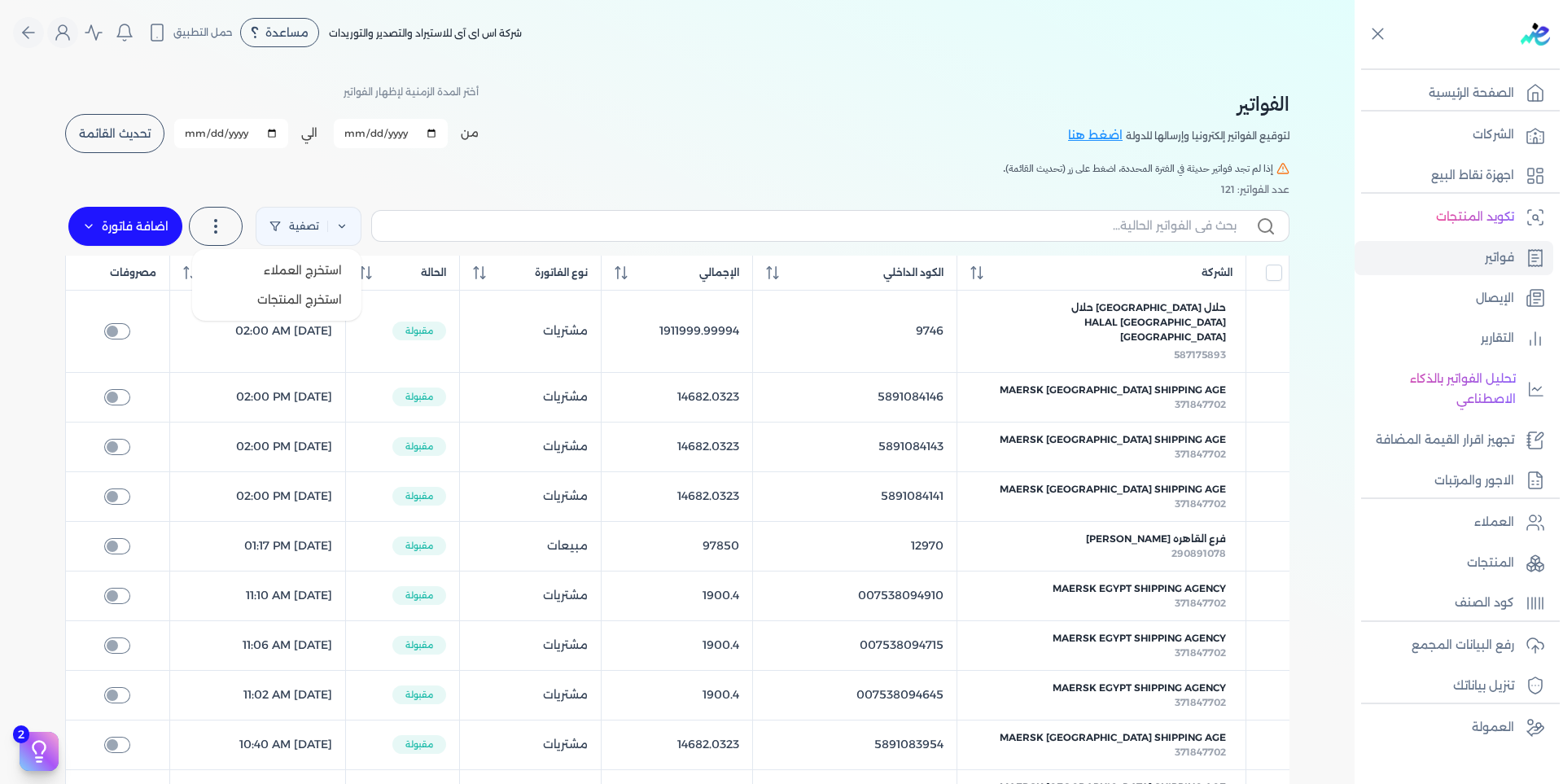
click at [215, 231] on icon at bounding box center [215, 226] width 20 height 20
click at [340, 215] on link "تصفية" at bounding box center [308, 226] width 106 height 39
click at [316, 219] on link "تصفية" at bounding box center [308, 226] width 106 height 39
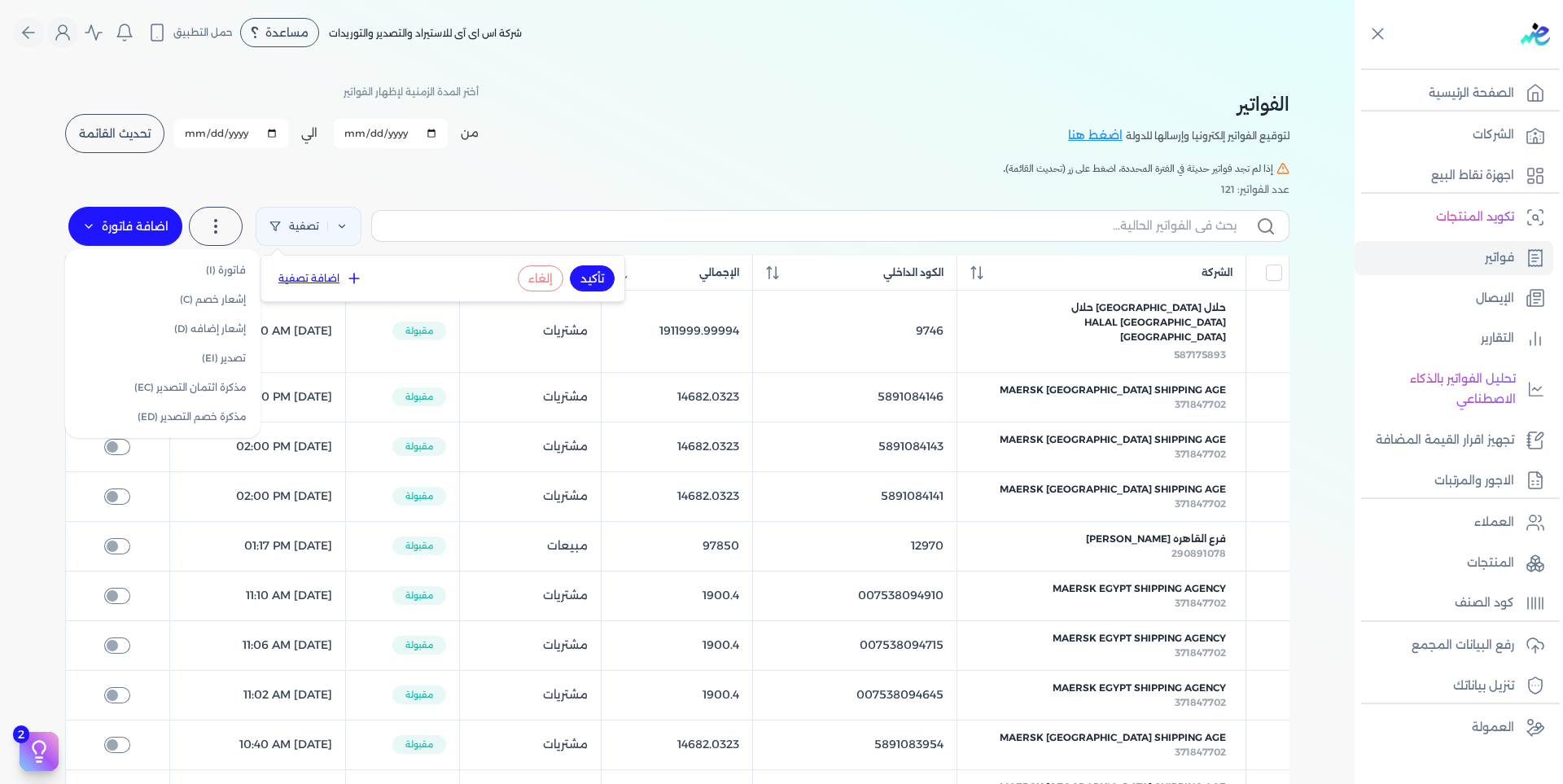
click at [149, 221] on label "اضافة فاتورة" at bounding box center [125, 226] width 114 height 39
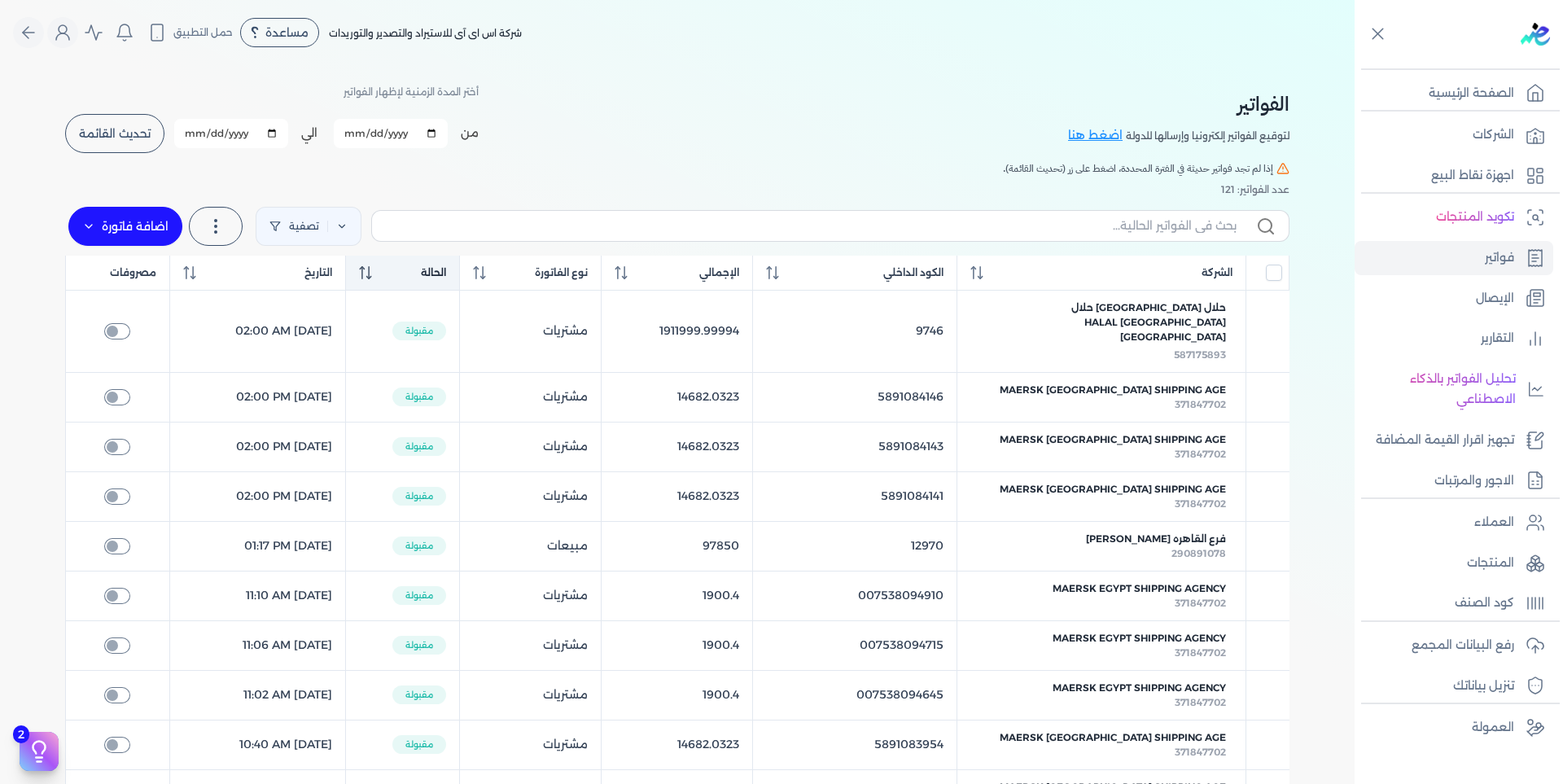
click at [372, 272] on icon at bounding box center [365, 272] width 13 height 13
click at [479, 269] on icon at bounding box center [476, 268] width 6 height 3
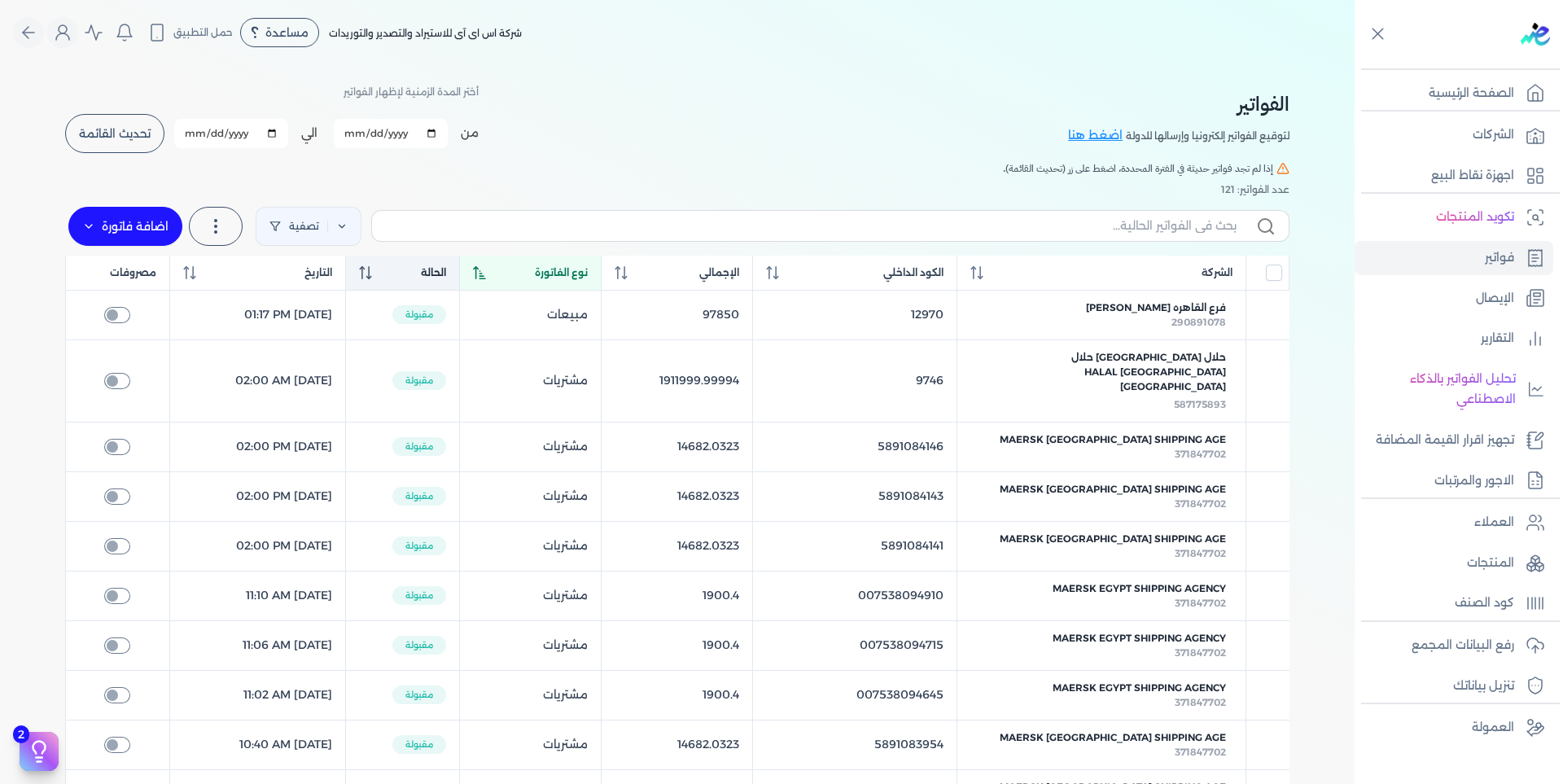
click at [486, 268] on icon at bounding box center [478, 272] width 13 height 13
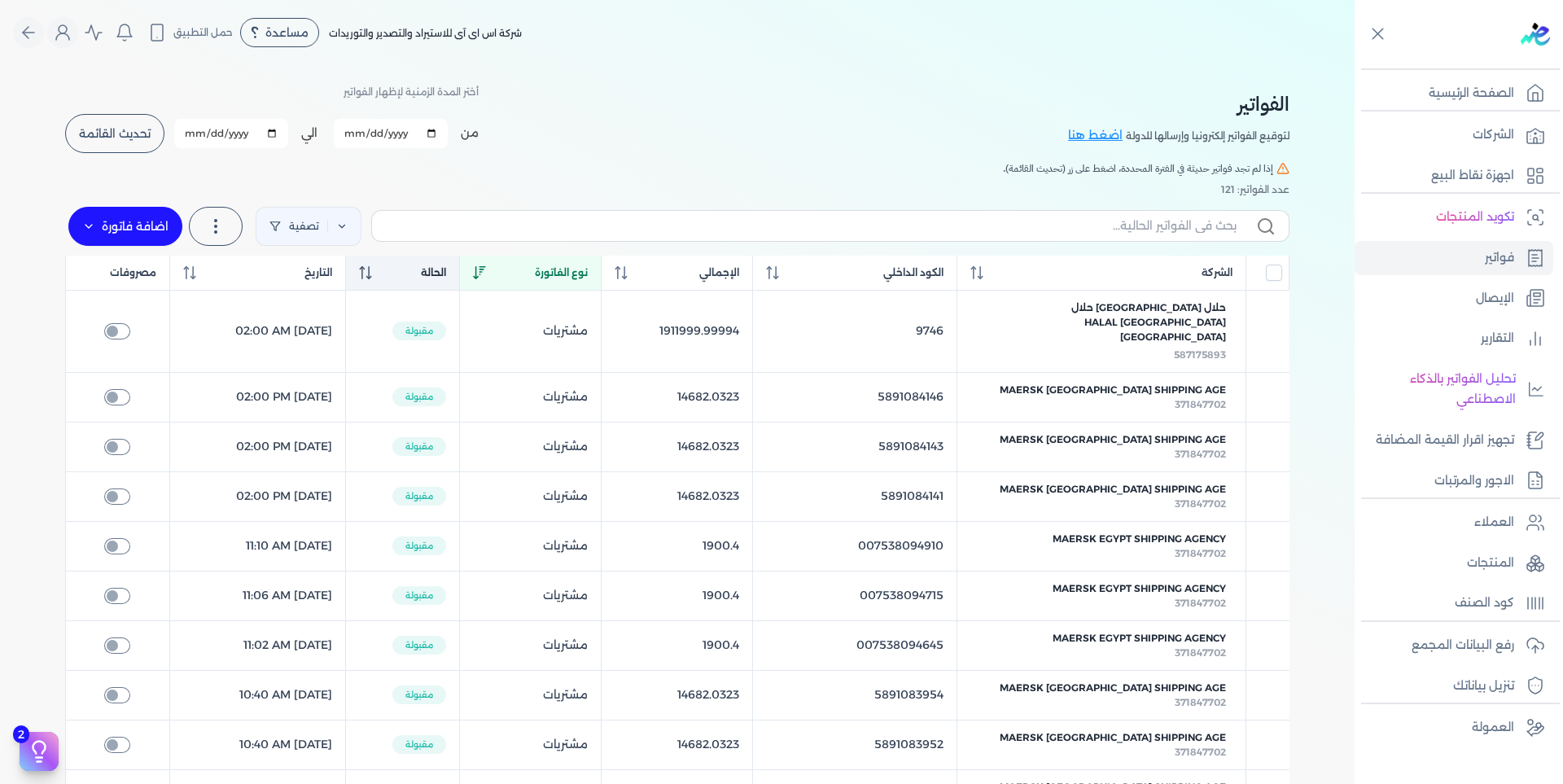
click at [486, 268] on icon at bounding box center [478, 272] width 13 height 13
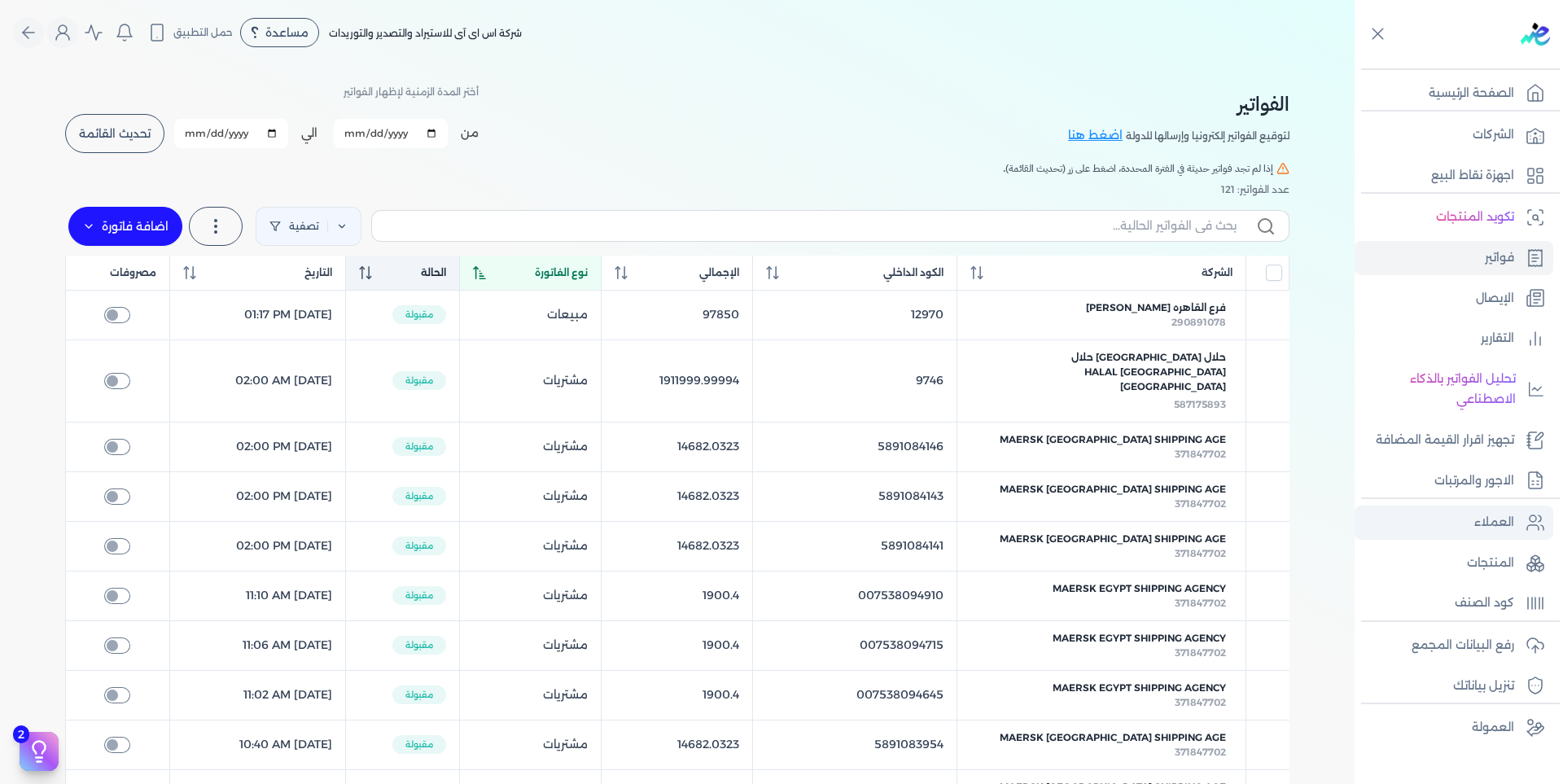
click at [1494, 528] on p "العملاء" at bounding box center [1493, 522] width 40 height 21
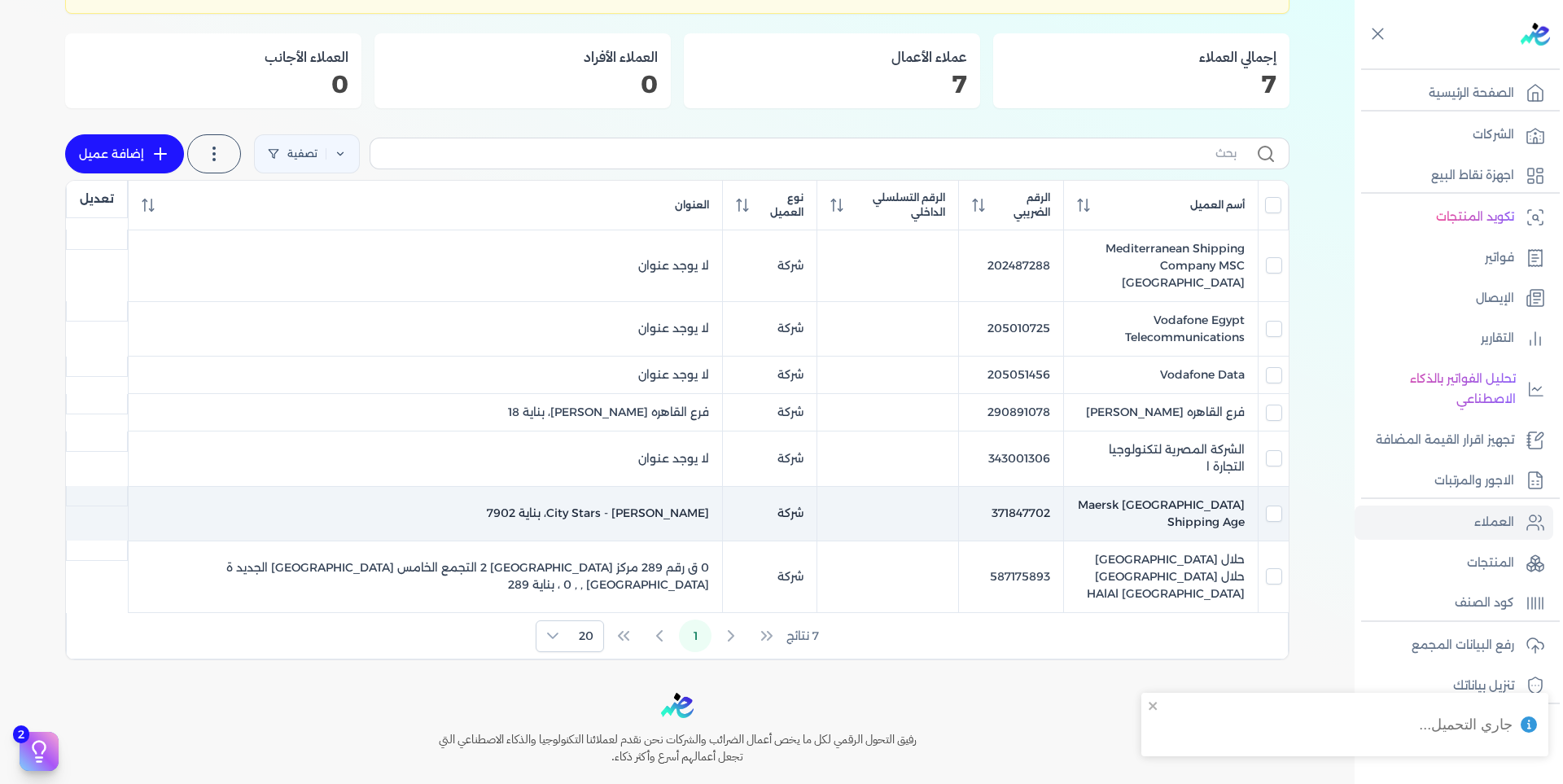
scroll to position [252, 0]
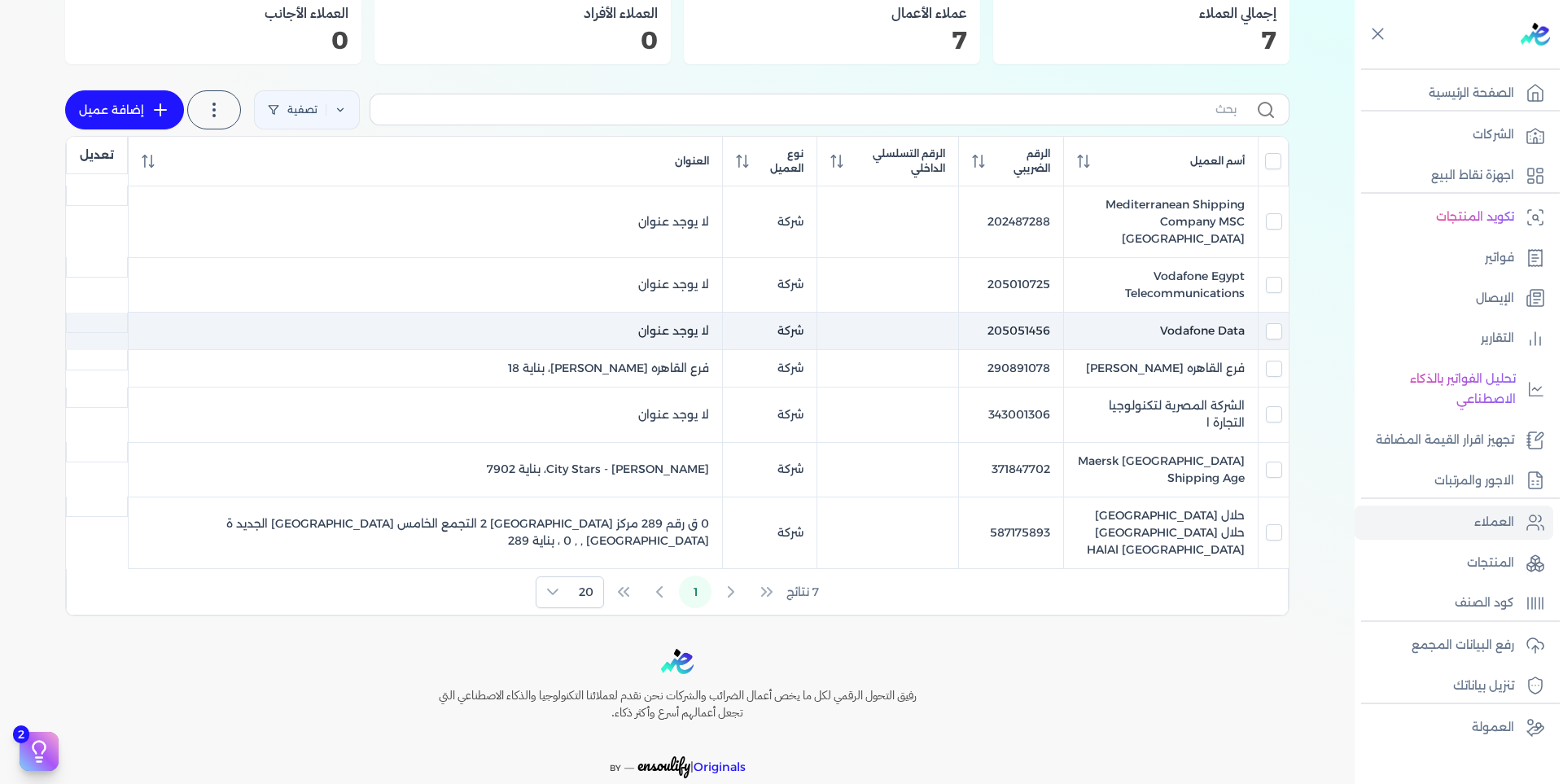
click at [1225, 312] on td "Vodafone Data" at bounding box center [1160, 331] width 195 height 37
checkbox input "true"
checkbox input "false"
checkbox input "true"
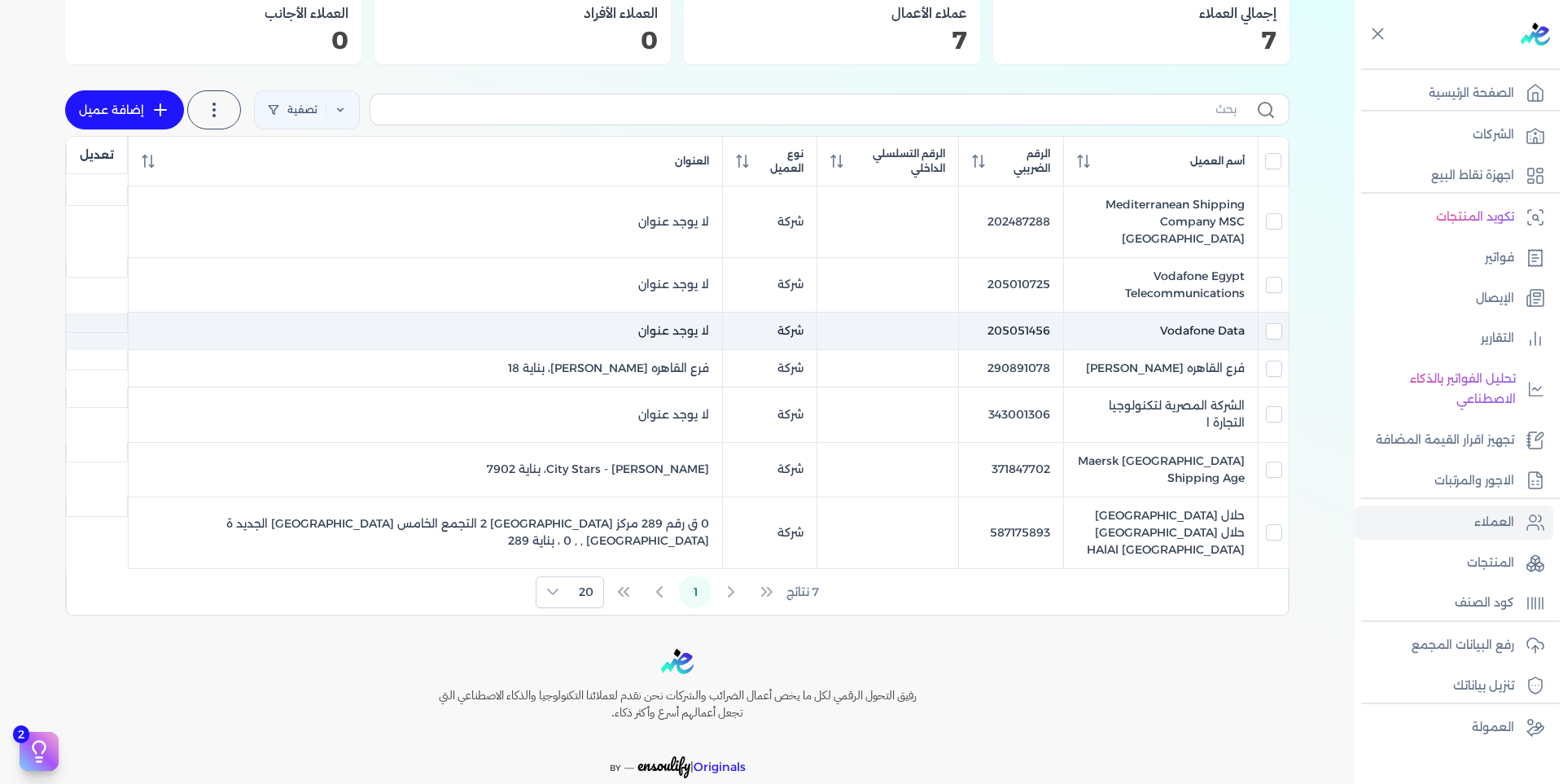
checkbox input "false"
click at [1225, 312] on td "Vodafone Data" at bounding box center [1160, 331] width 195 height 37
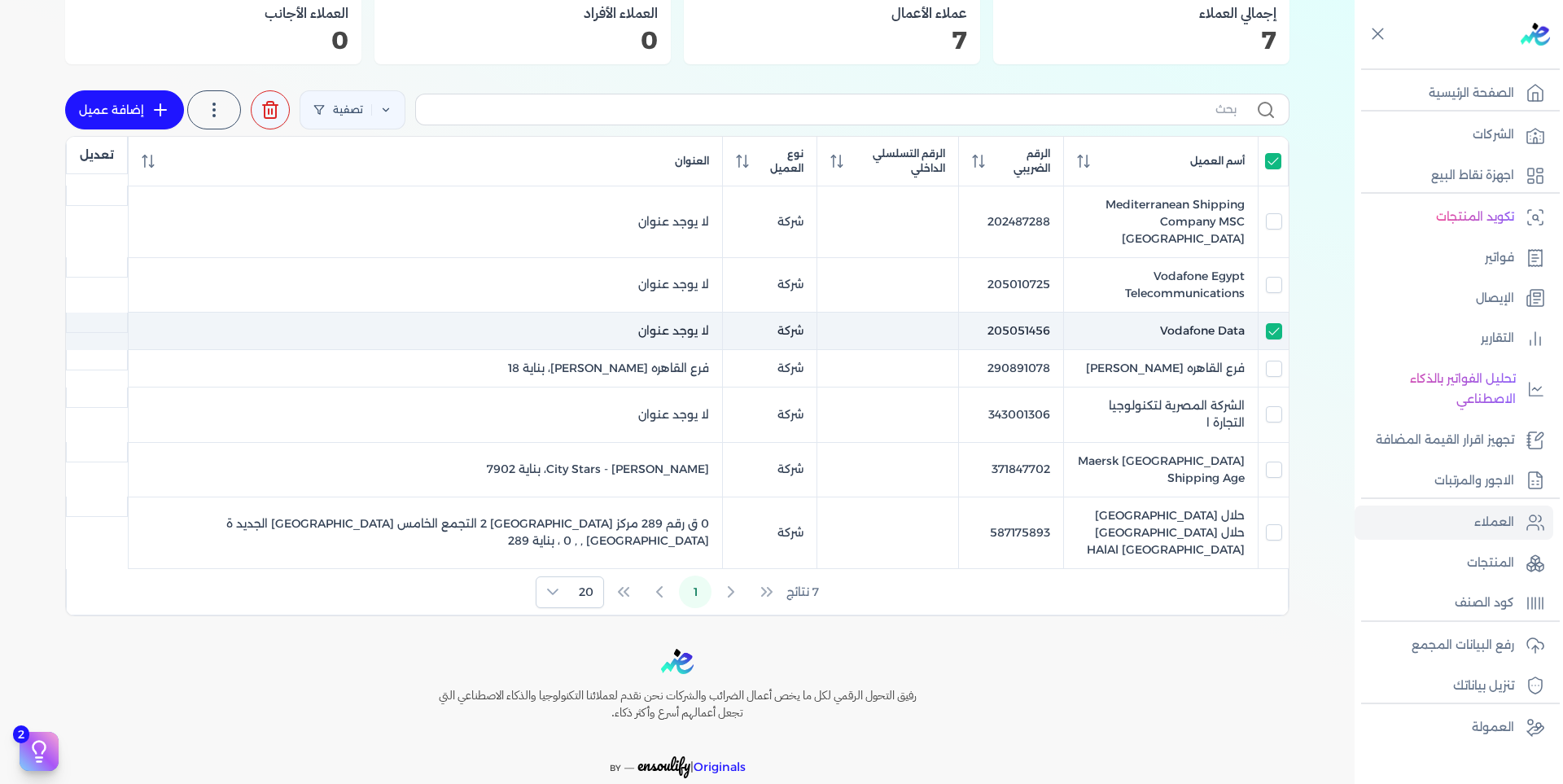
checkbox input "false"
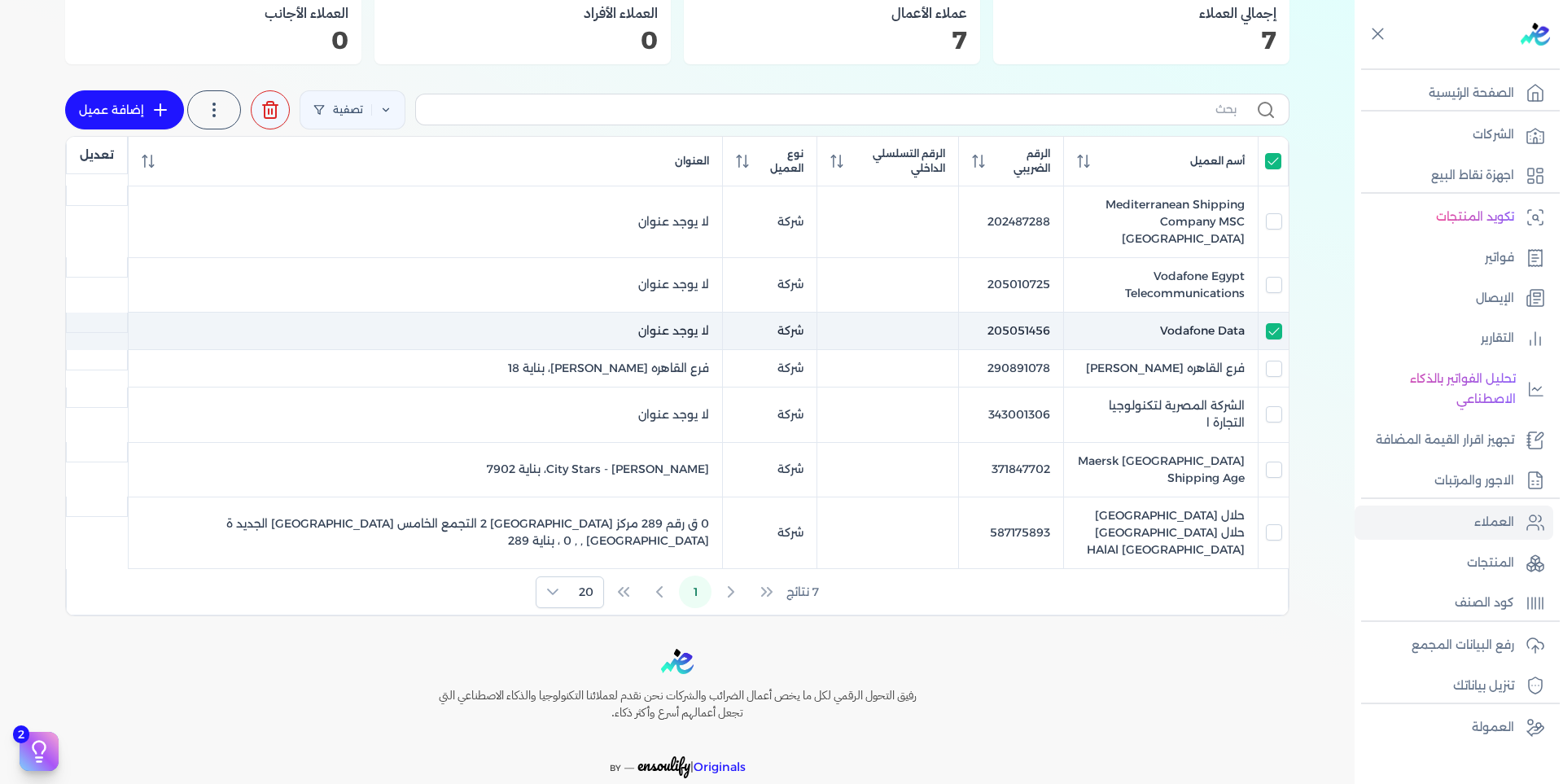
checkbox input "false"
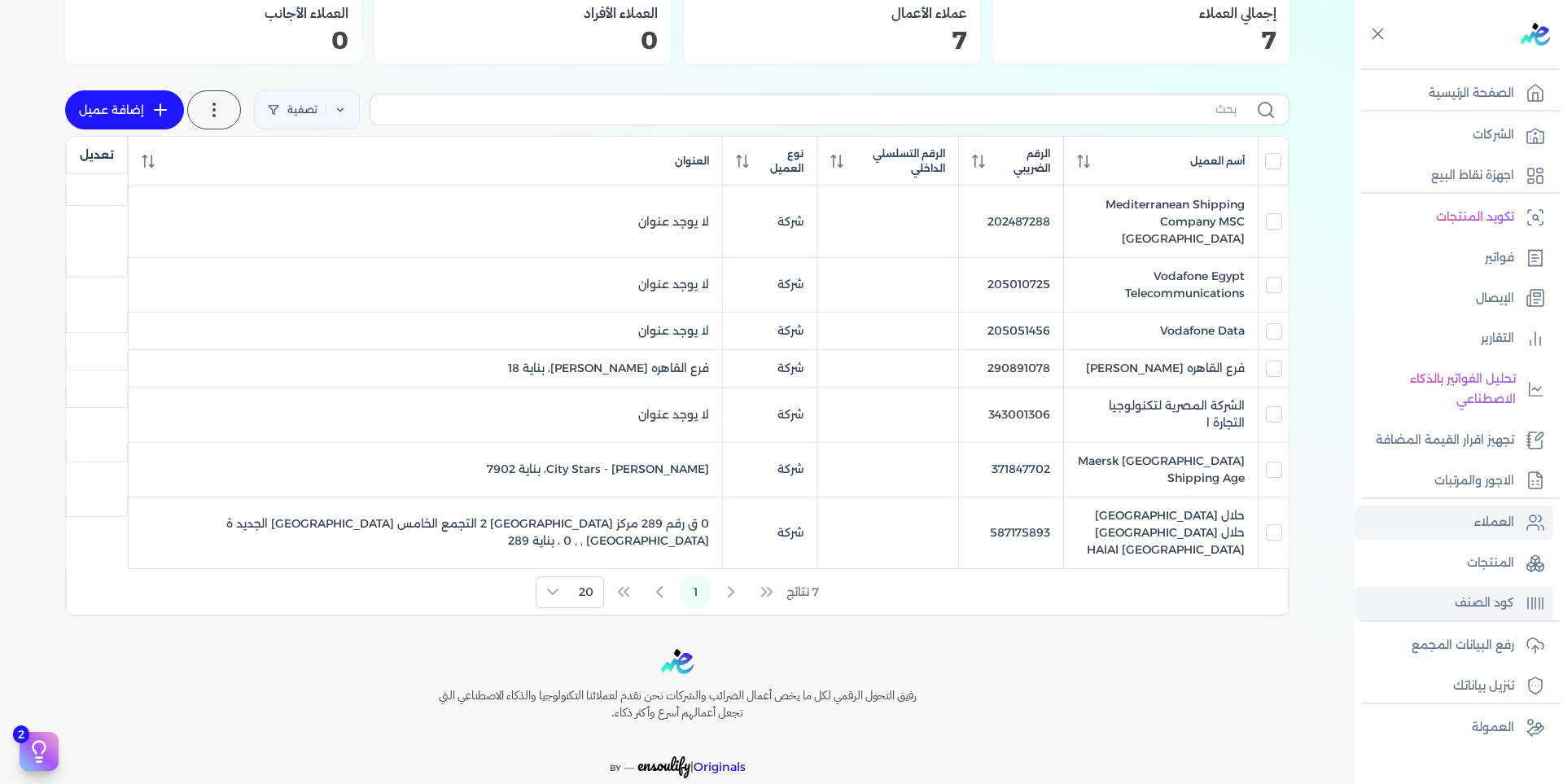
click at [1471, 596] on p "كود الصنف" at bounding box center [1485, 603] width 60 height 21
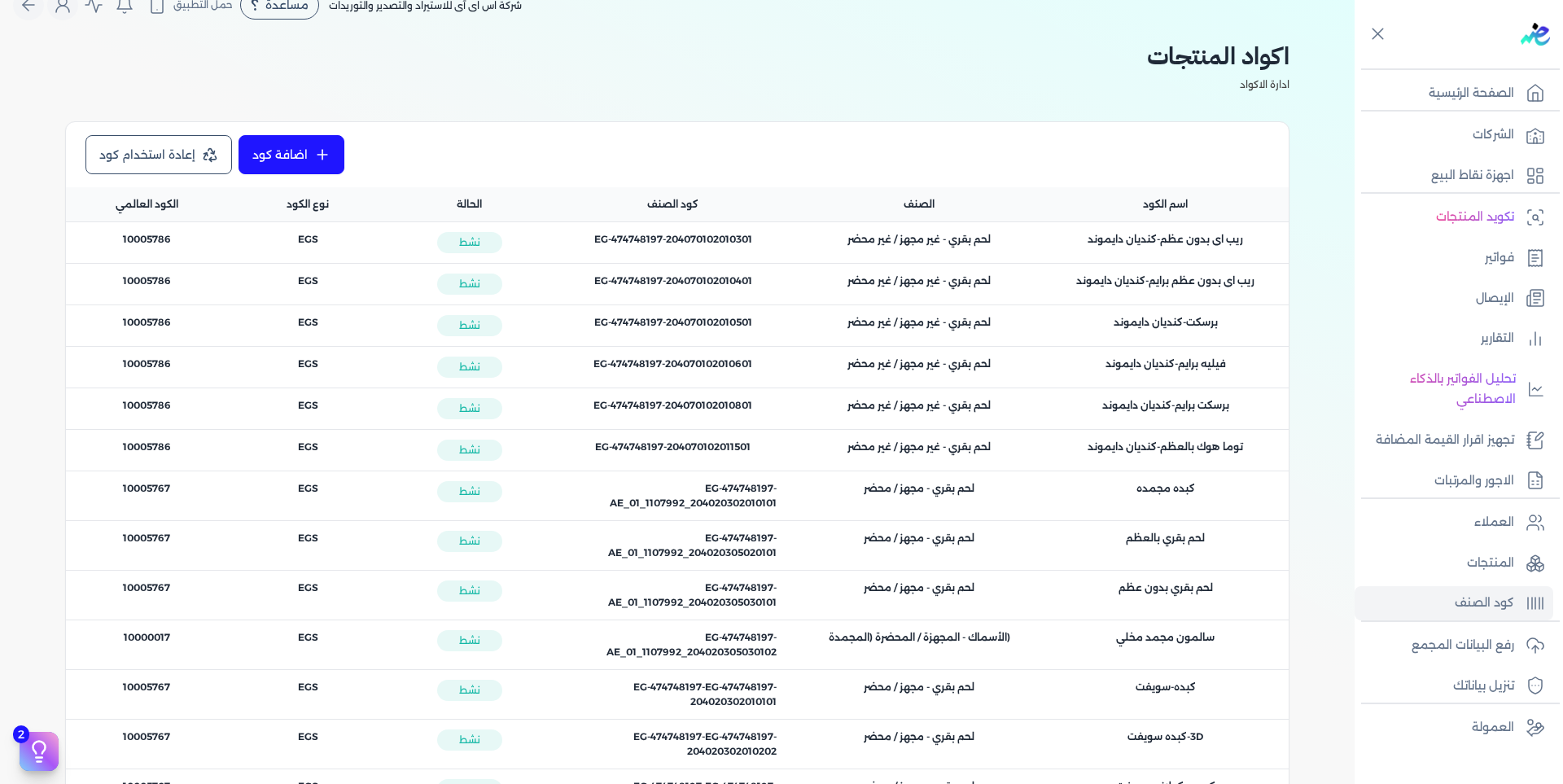
scroll to position [9, 0]
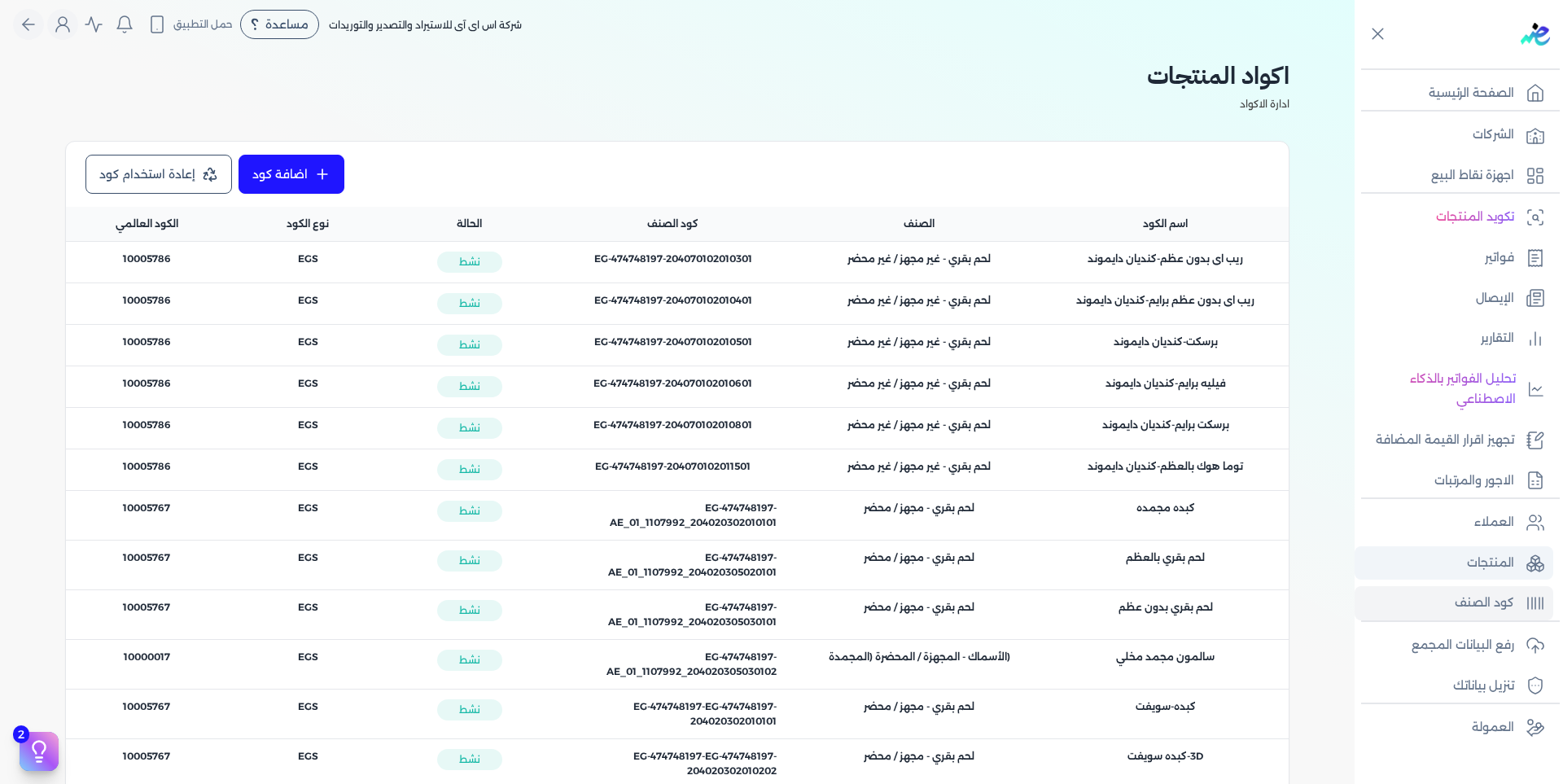
click at [1499, 556] on p "المنتجات" at bounding box center [1490, 563] width 47 height 21
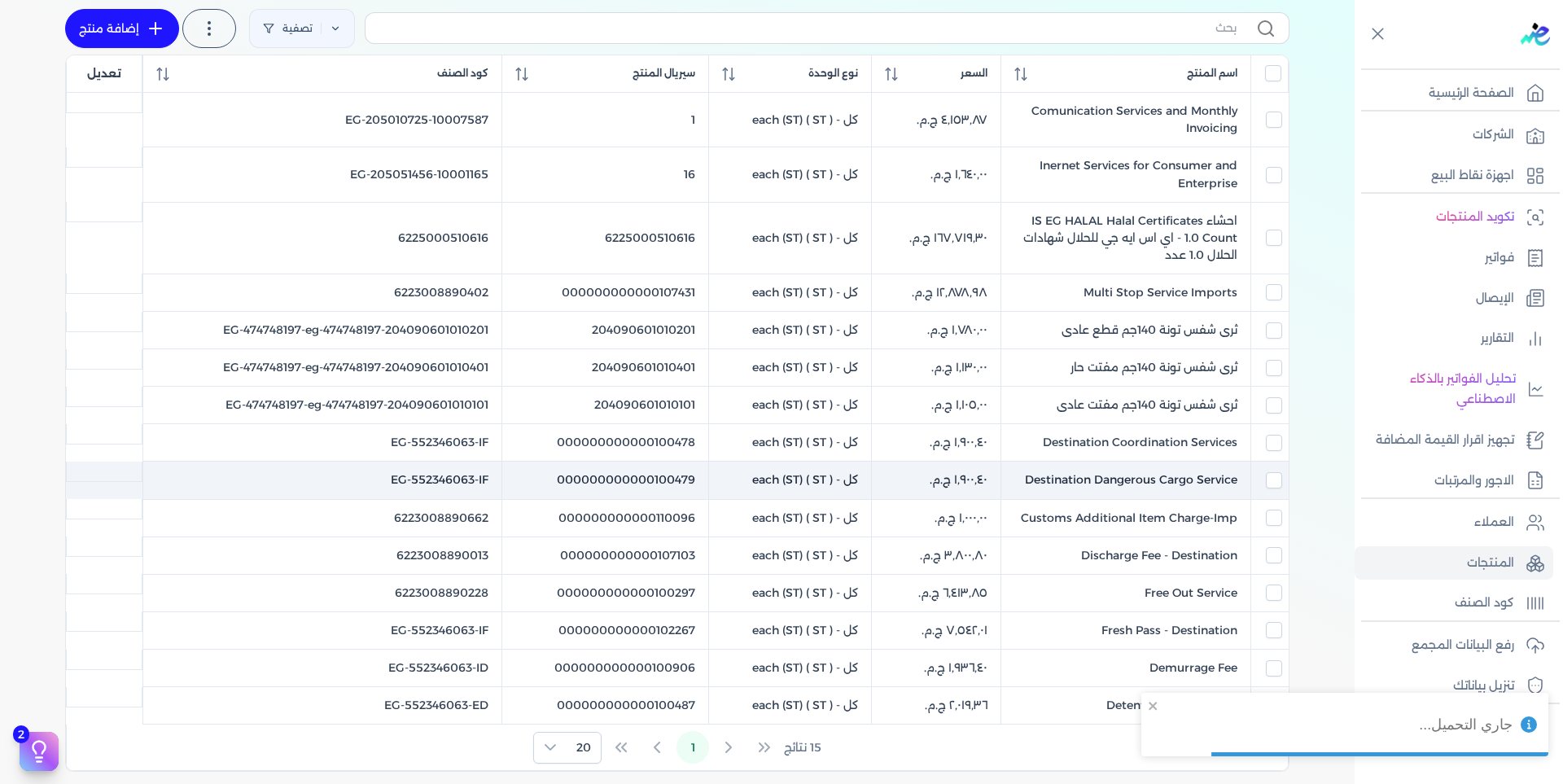
scroll to position [415, 0]
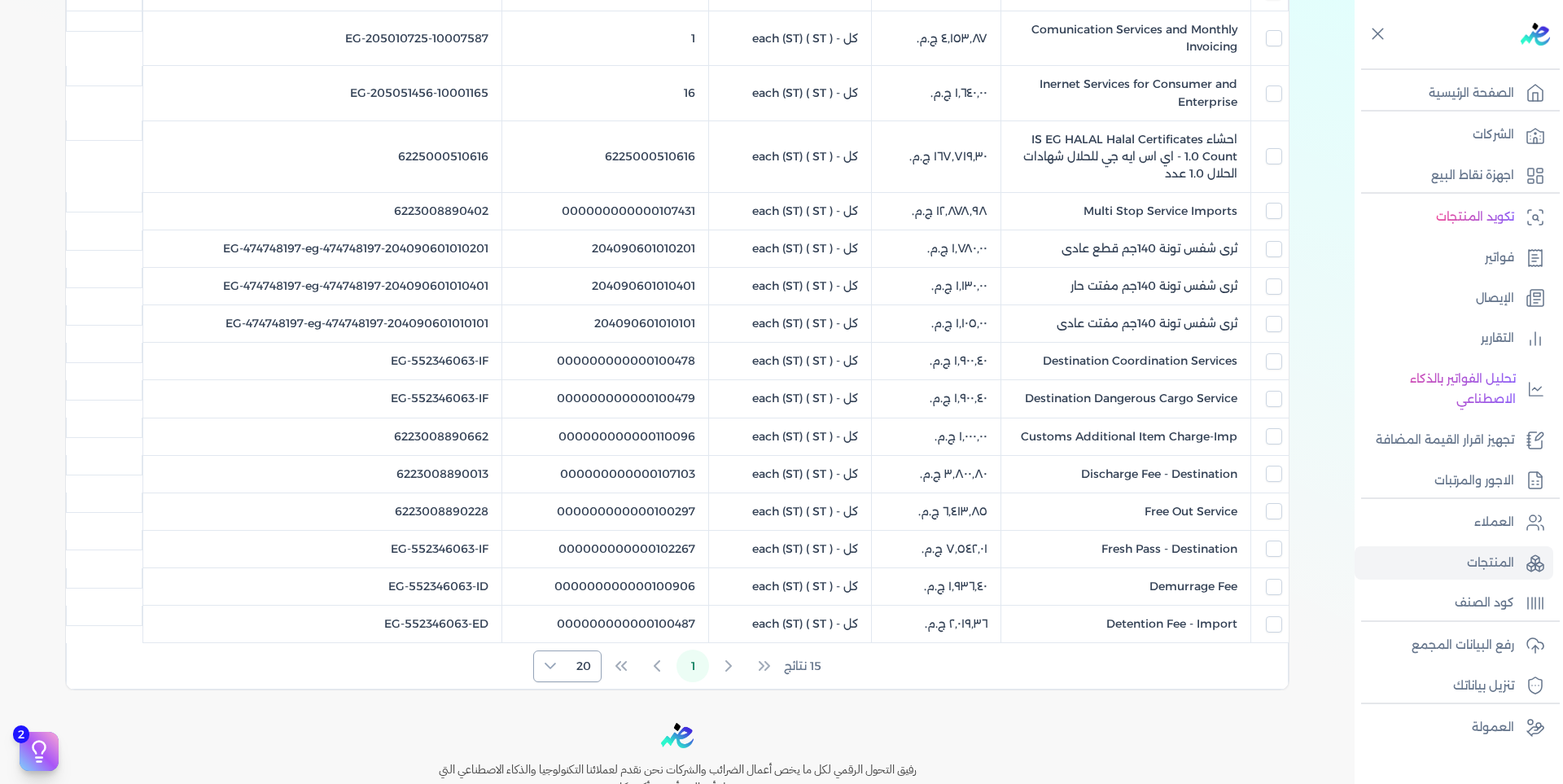
click at [554, 667] on icon at bounding box center [550, 666] width 11 height 7
click at [569, 760] on li "100" at bounding box center [570, 765] width 60 height 30
checkbox input "false"
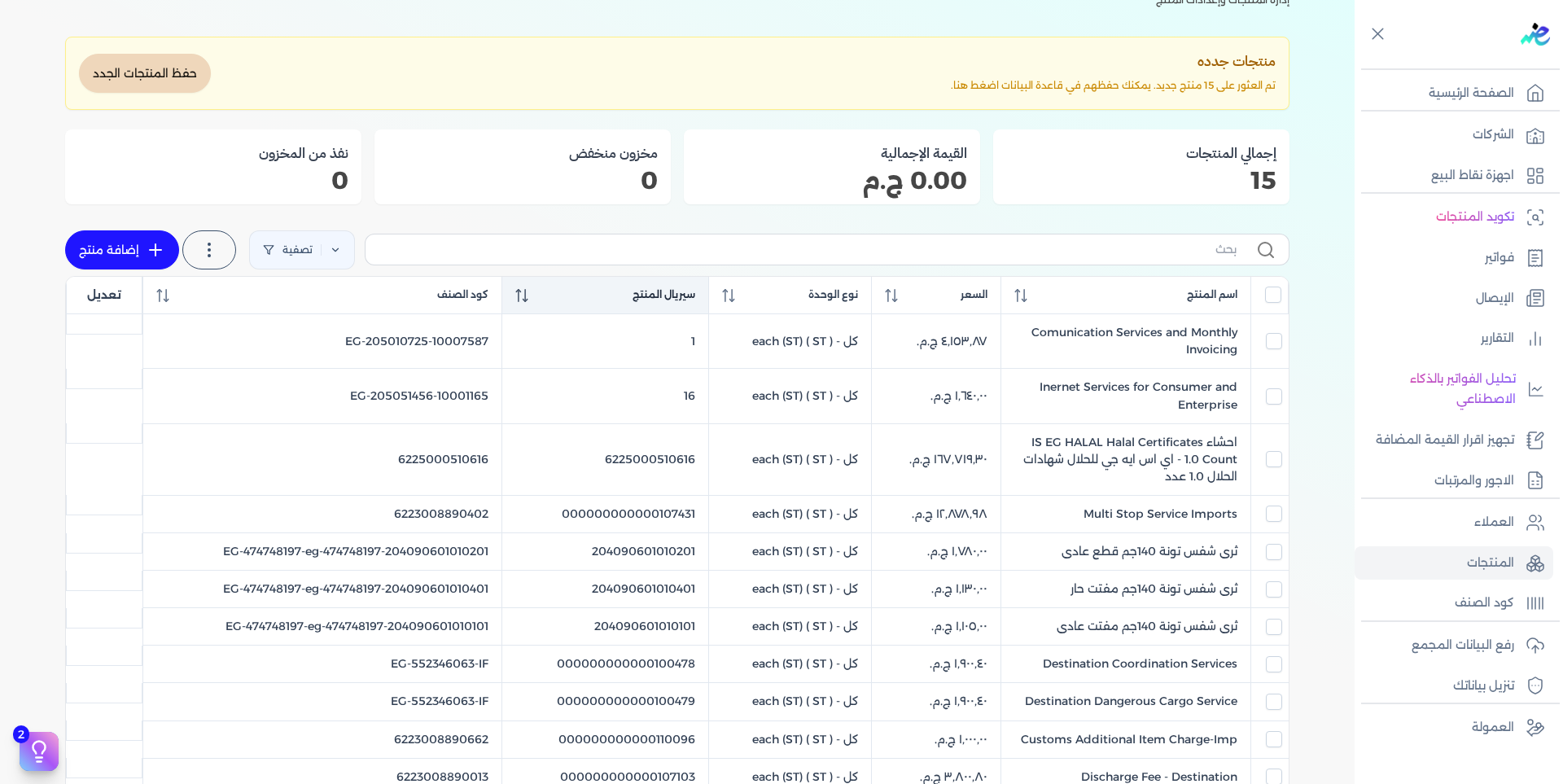
scroll to position [0, 0]
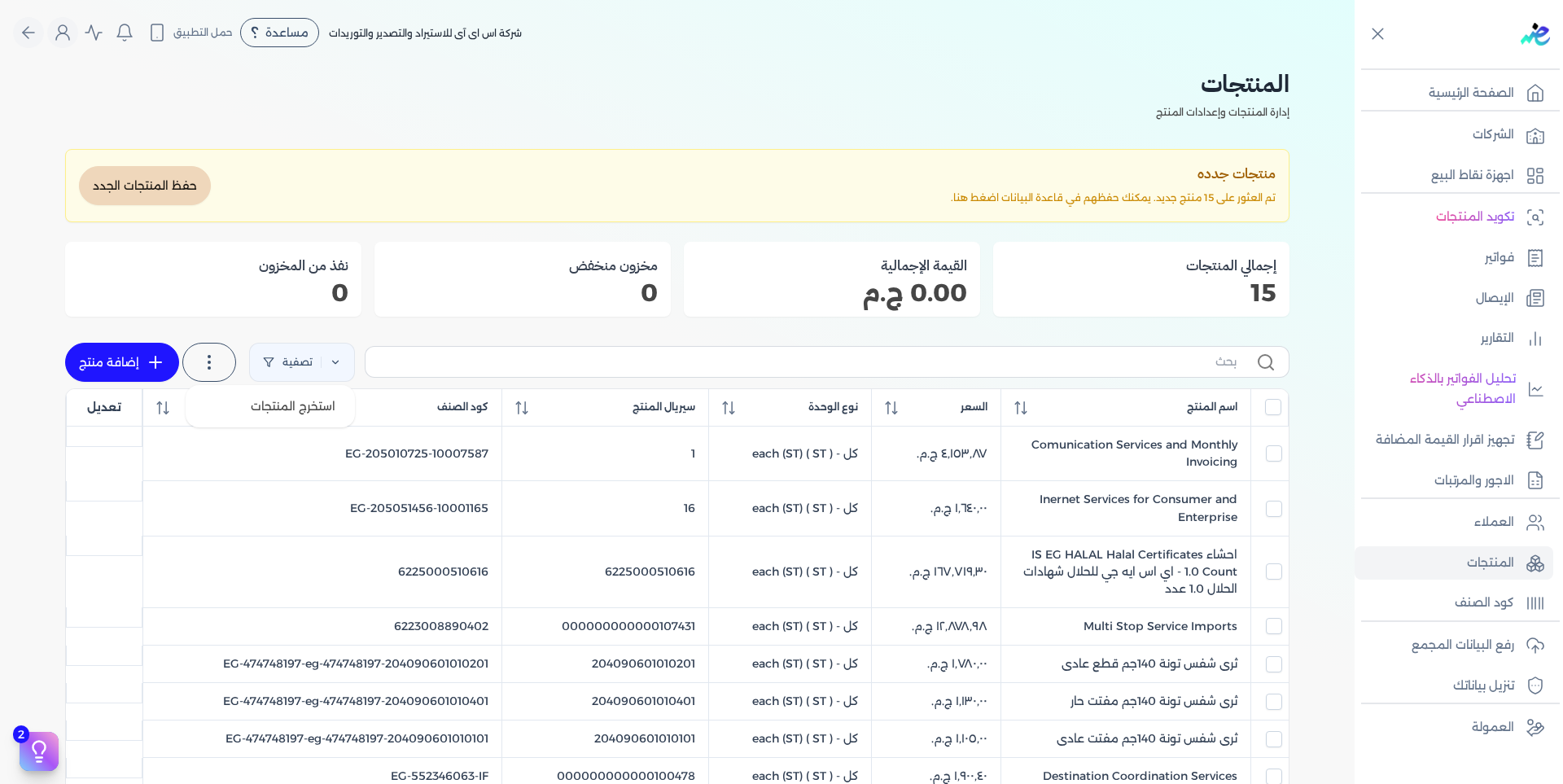
click at [202, 356] on label at bounding box center [209, 363] width 54 height 39
click at [254, 403] on span "استخرج المنتجات" at bounding box center [292, 406] width 84 height 16
